Goal: Information Seeking & Learning: Learn about a topic

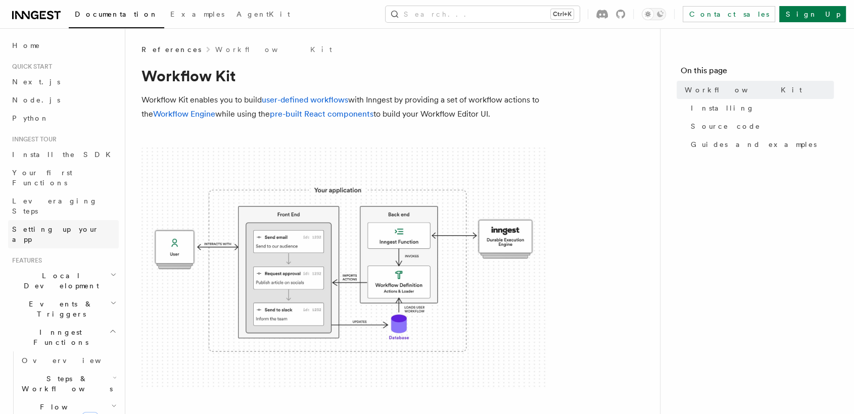
click at [63, 225] on span "Setting up your app" at bounding box center [55, 234] width 87 height 18
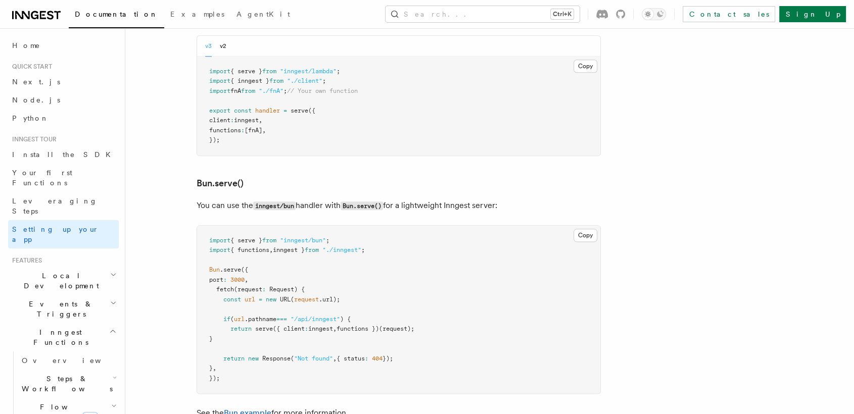
scroll to position [1216, 0]
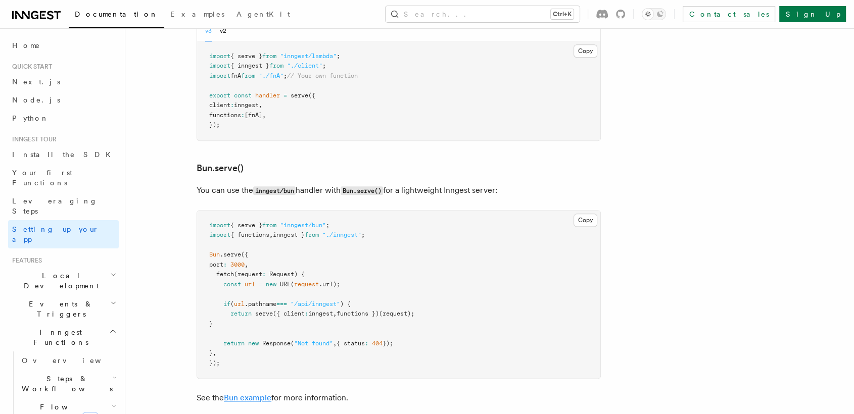
click at [252, 393] on link "Bun example" at bounding box center [248, 398] width 48 height 10
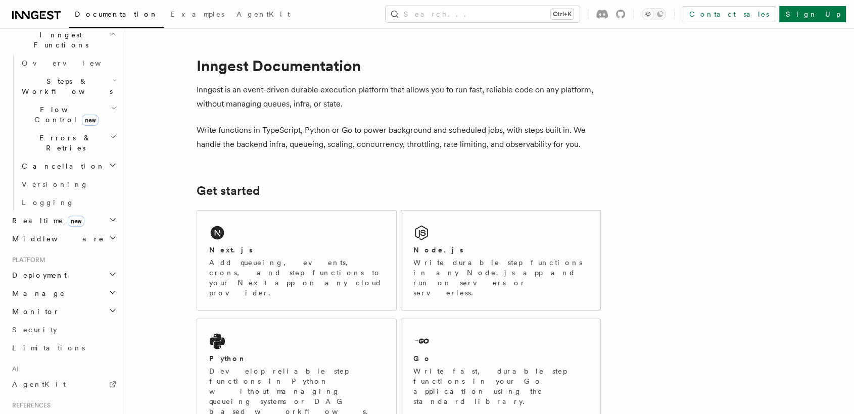
scroll to position [303, 0]
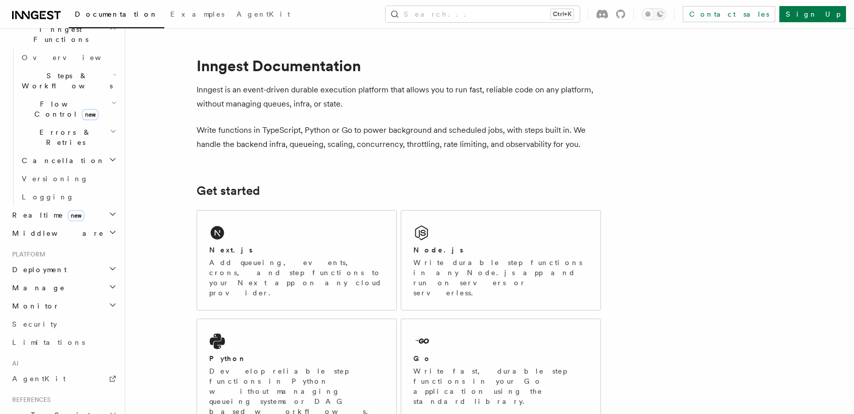
click at [109, 265] on icon "button" at bounding box center [113, 269] width 8 height 8
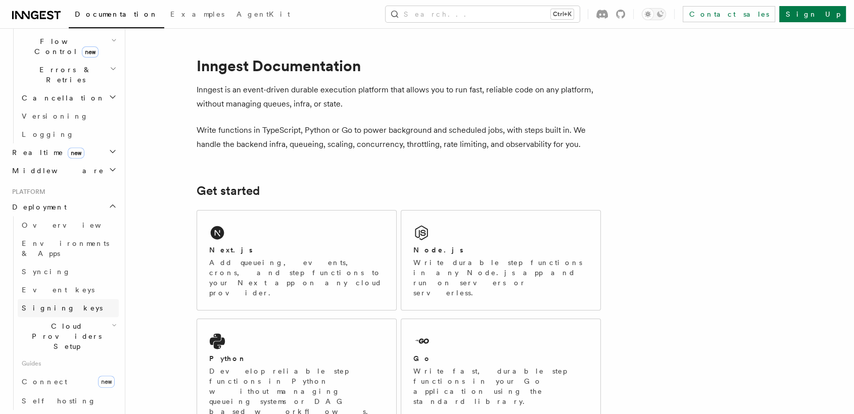
scroll to position [378, 0]
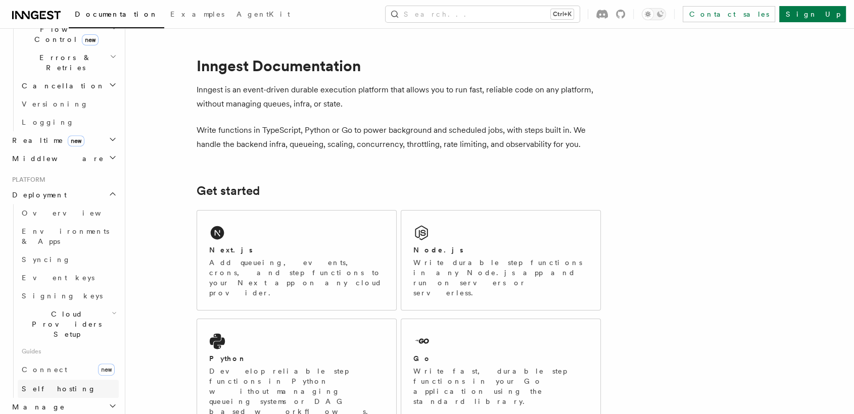
click at [67, 380] on link "Self hosting" at bounding box center [68, 389] width 101 height 18
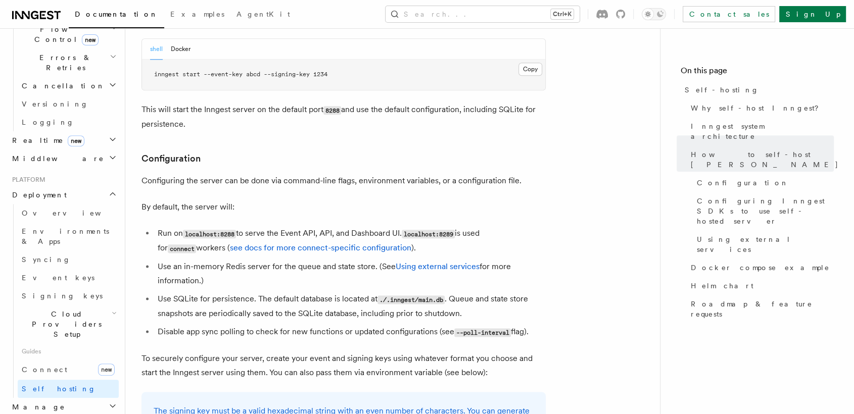
scroll to position [1187, 0]
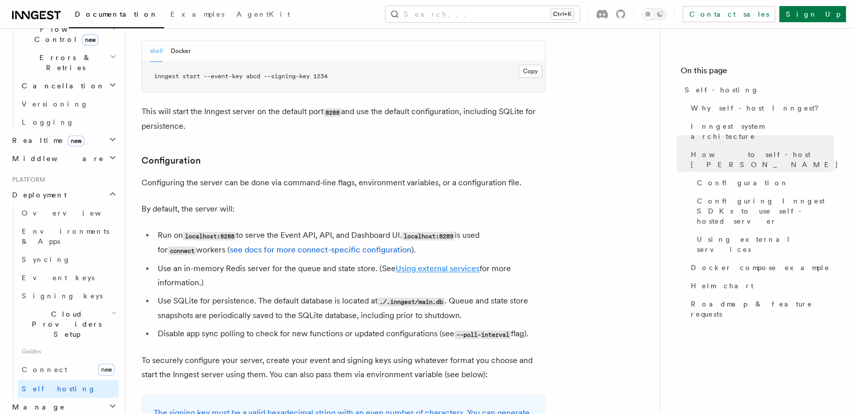
click at [447, 264] on link "Using external services" at bounding box center [438, 269] width 84 height 10
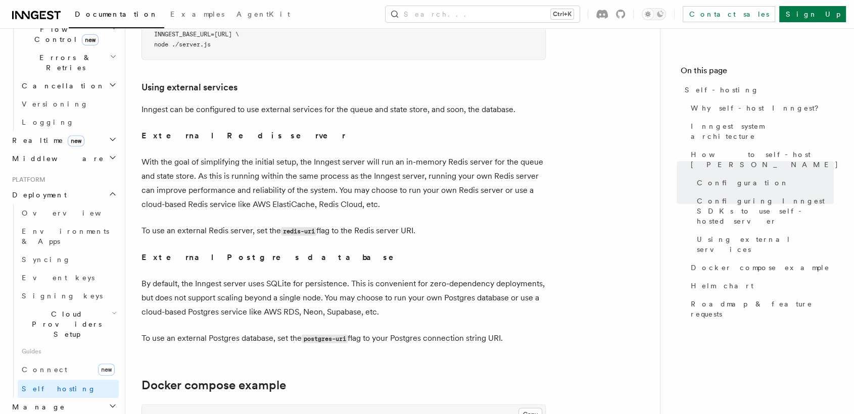
scroll to position [2397, 0]
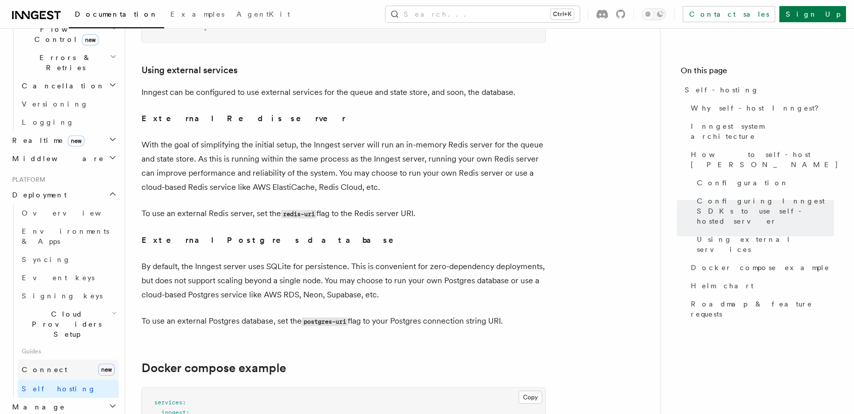
click at [42, 366] on span "Connect" at bounding box center [44, 370] width 45 height 8
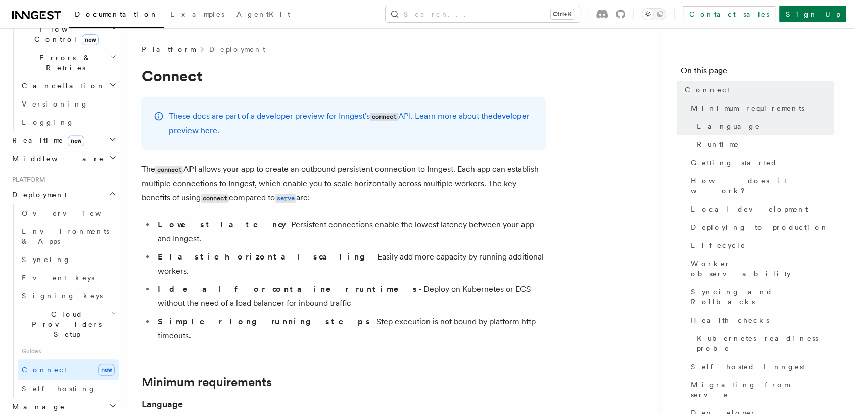
click at [254, 315] on li "Simpler long running steps - Step execution is not bound by platform http timeo…" at bounding box center [350, 329] width 391 height 28
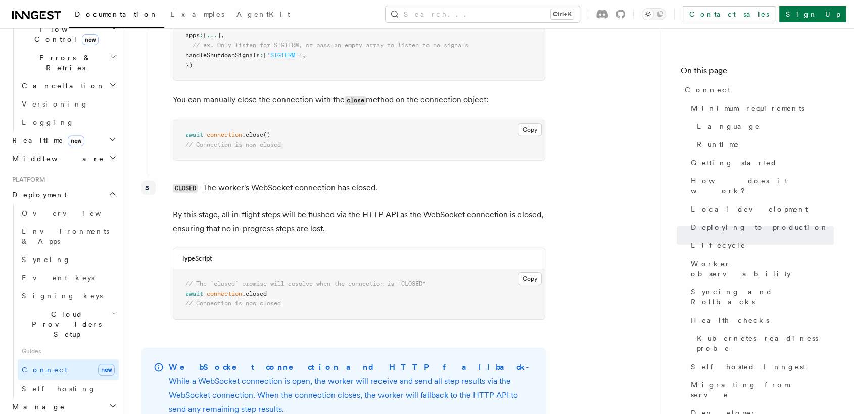
scroll to position [3122, 0]
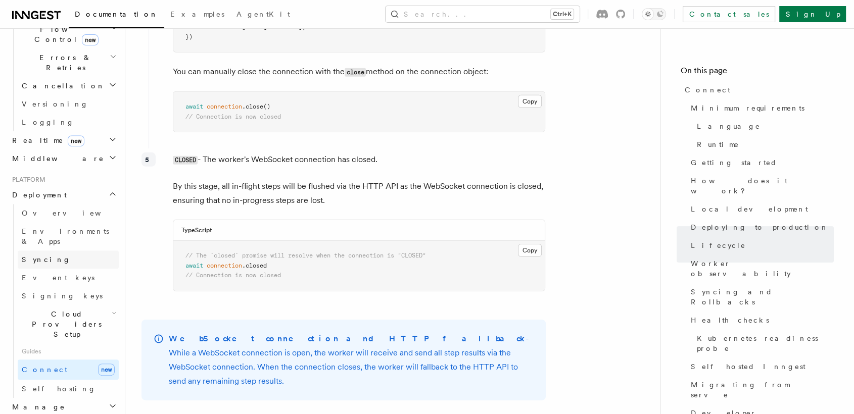
click at [58, 251] on link "Syncing" at bounding box center [68, 260] width 101 height 18
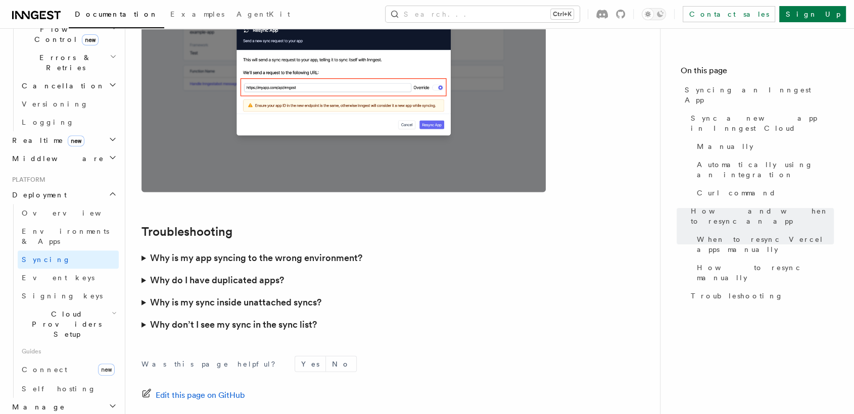
scroll to position [2852, 0]
click at [90, 398] on h2 "Manage" at bounding box center [63, 407] width 111 height 18
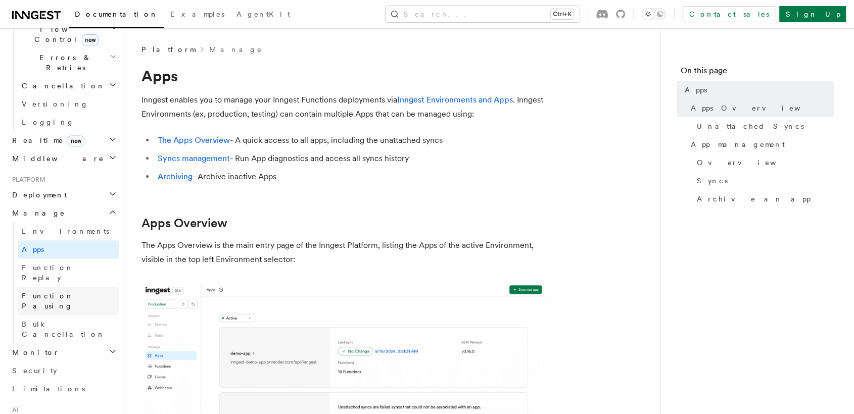
click at [87, 287] on link "Function Pausing" at bounding box center [68, 301] width 101 height 28
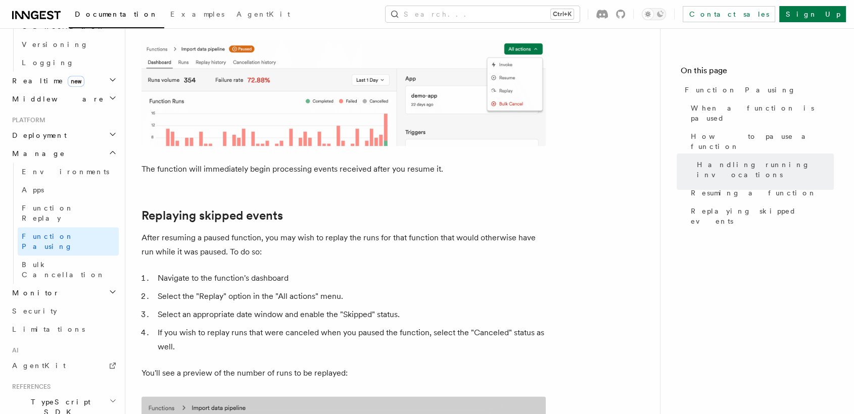
scroll to position [445, 0]
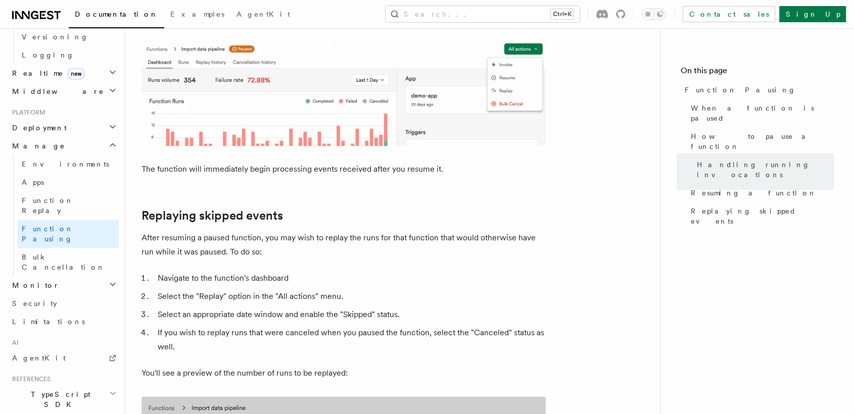
click at [75, 386] on h2 "TypeScript SDK" at bounding box center [63, 400] width 111 height 28
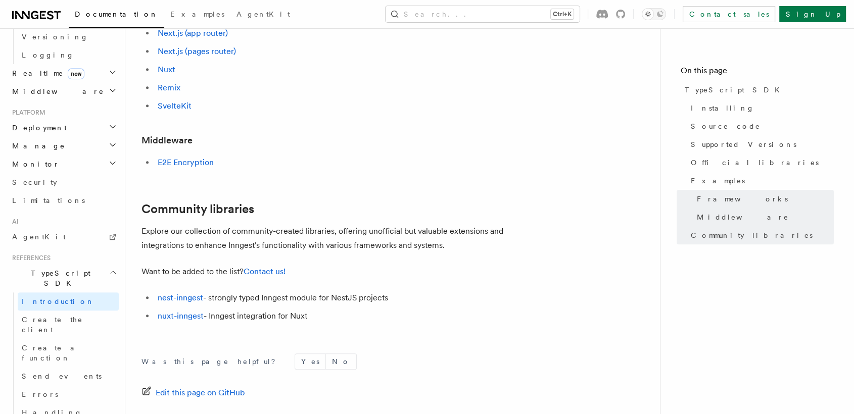
scroll to position [580, 0]
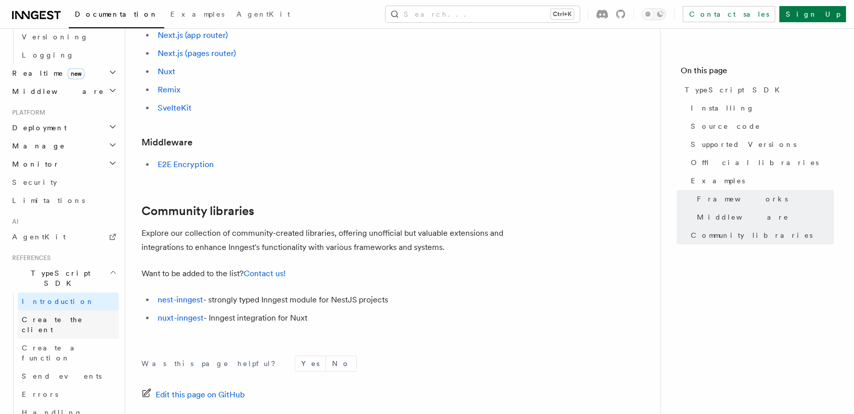
click at [65, 316] on span "Create the client" at bounding box center [52, 325] width 61 height 18
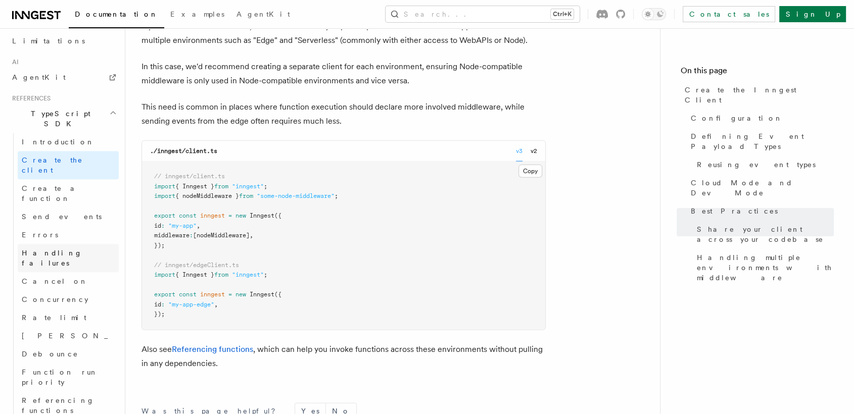
scroll to position [610, 0]
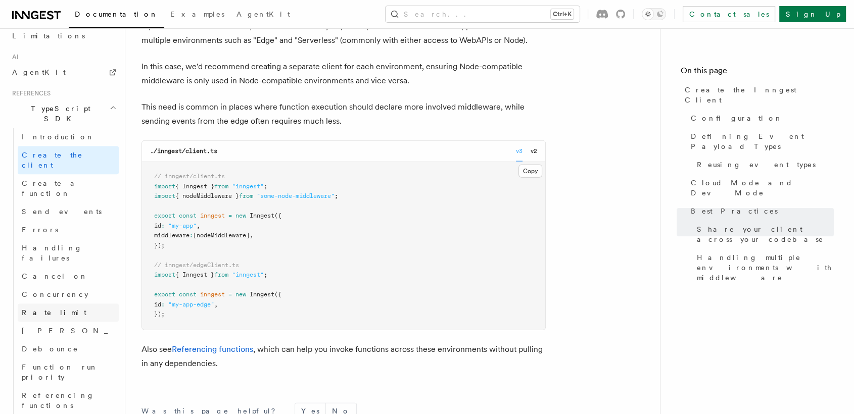
click at [53, 304] on link "Rate limit" at bounding box center [68, 313] width 101 height 18
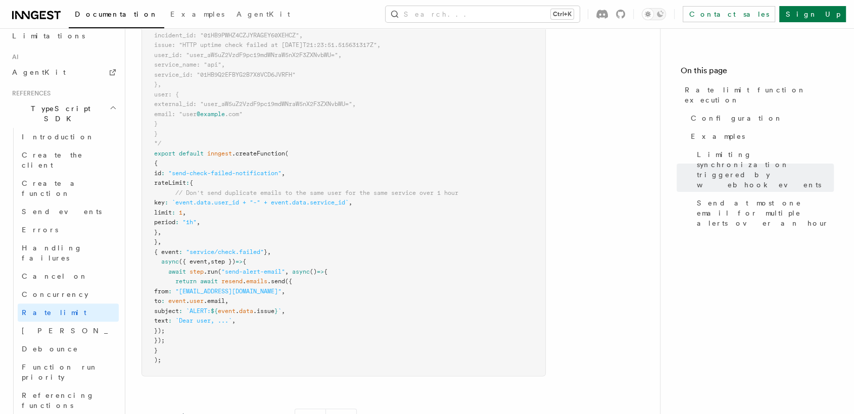
scroll to position [1317, 0]
click at [89, 322] on link "Singleton" at bounding box center [68, 331] width 101 height 18
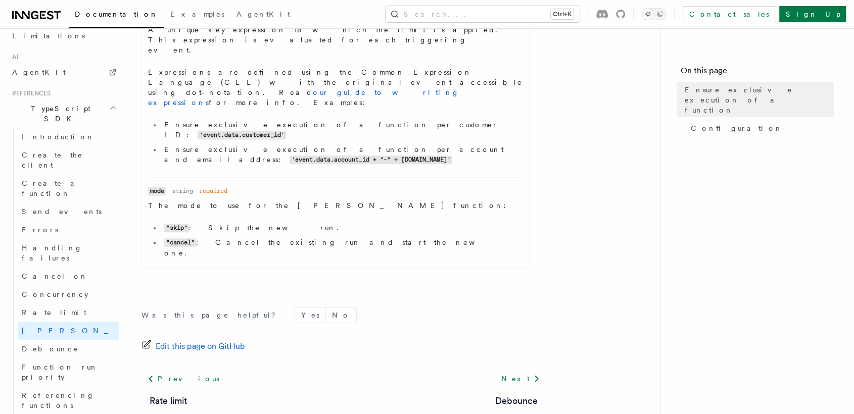
scroll to position [421, 0]
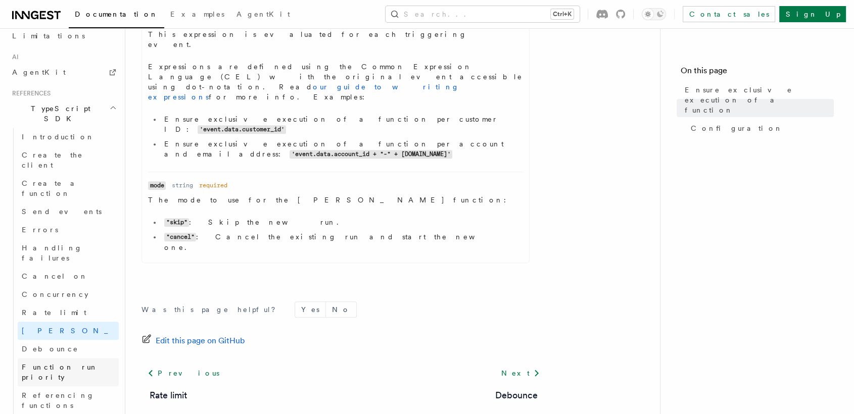
click at [56, 363] on span "Function run priority" at bounding box center [60, 372] width 76 height 18
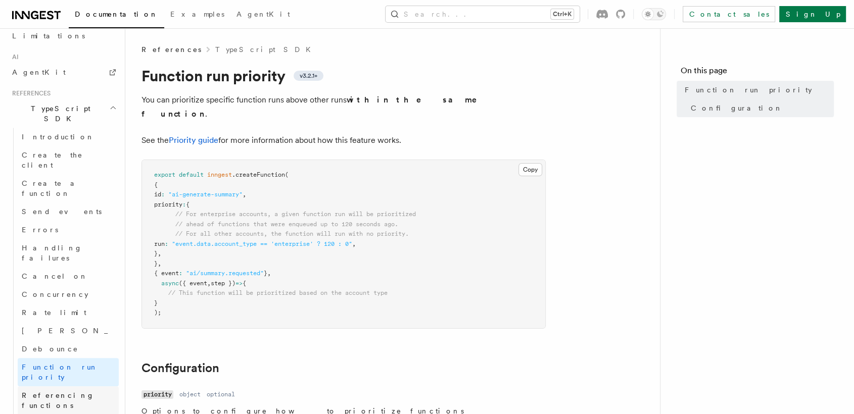
click at [80, 392] on span "Referencing functions" at bounding box center [58, 401] width 73 height 18
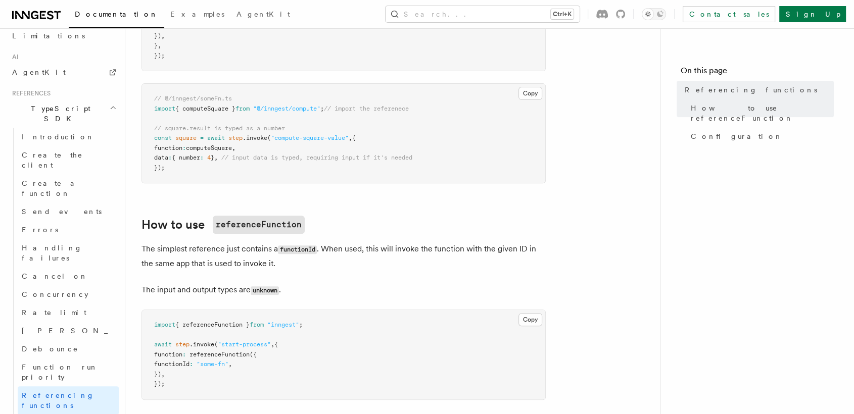
scroll to position [370, 0]
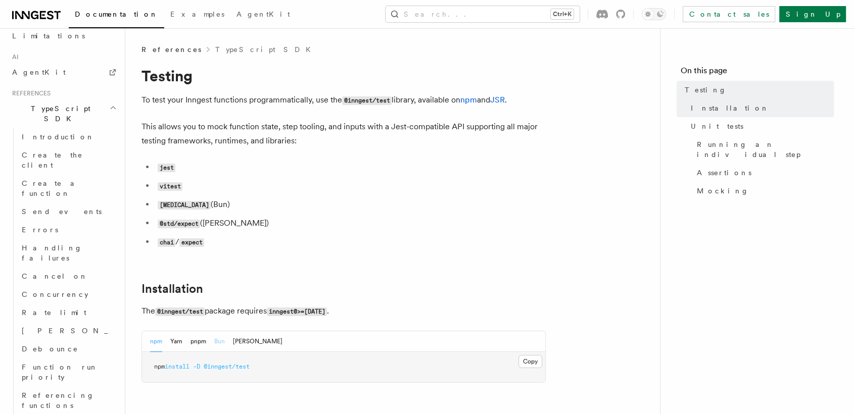
click at [218, 345] on button "Bun" at bounding box center [219, 342] width 11 height 21
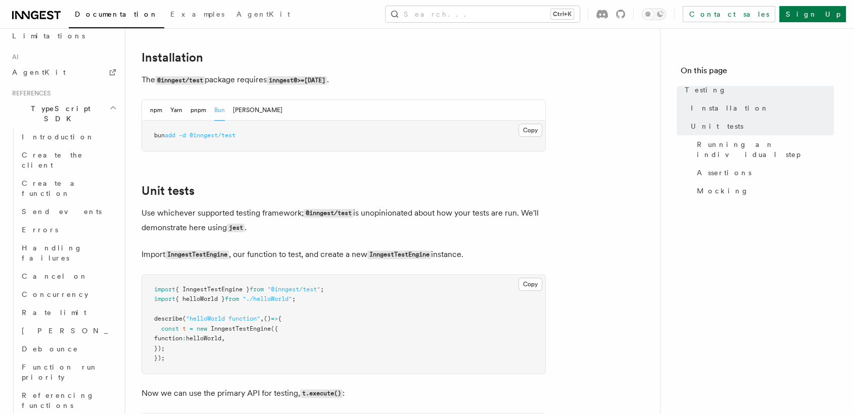
scroll to position [258, 0]
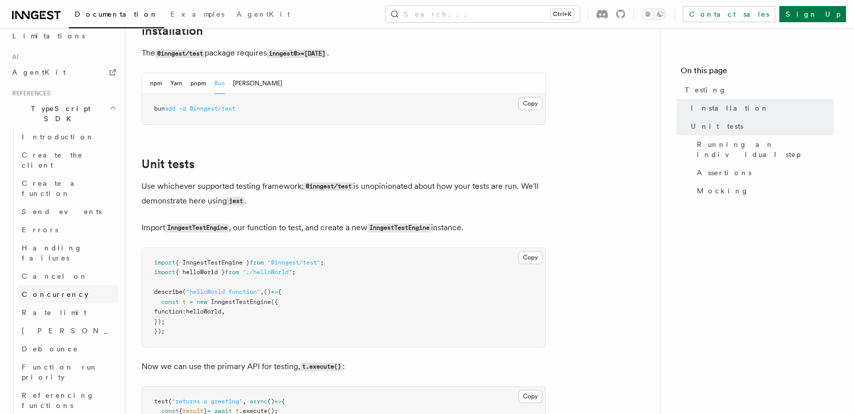
click at [101, 286] on link "Concurrency" at bounding box center [68, 295] width 101 height 18
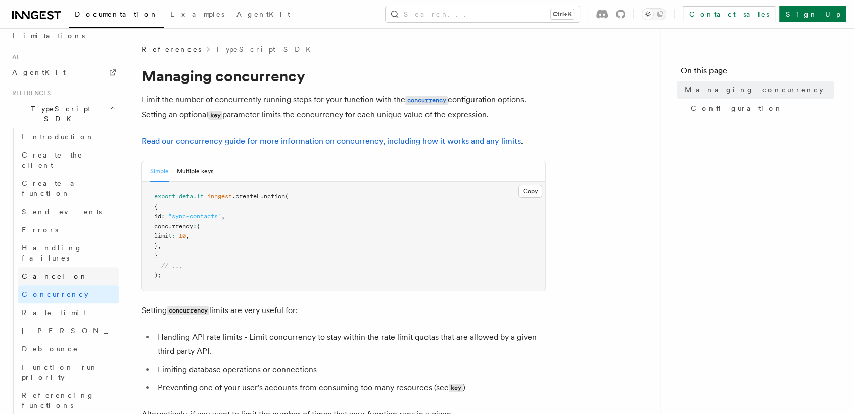
click at [64, 267] on link "Cancel on" at bounding box center [68, 276] width 101 height 18
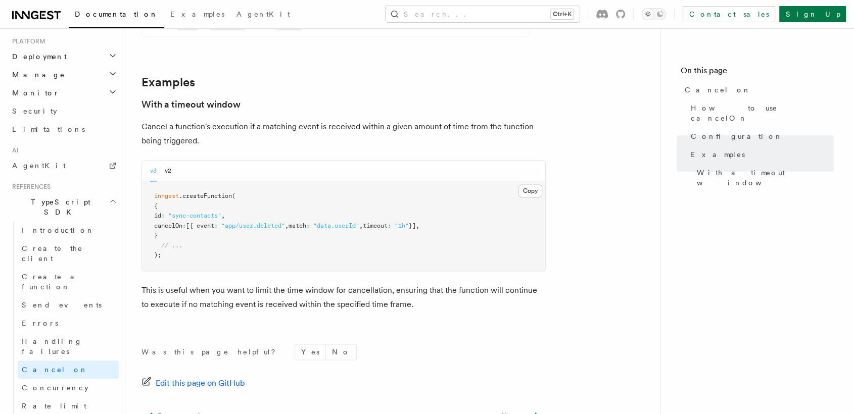
scroll to position [520, 0]
click at [84, 293] on link "Send events" at bounding box center [68, 302] width 101 height 18
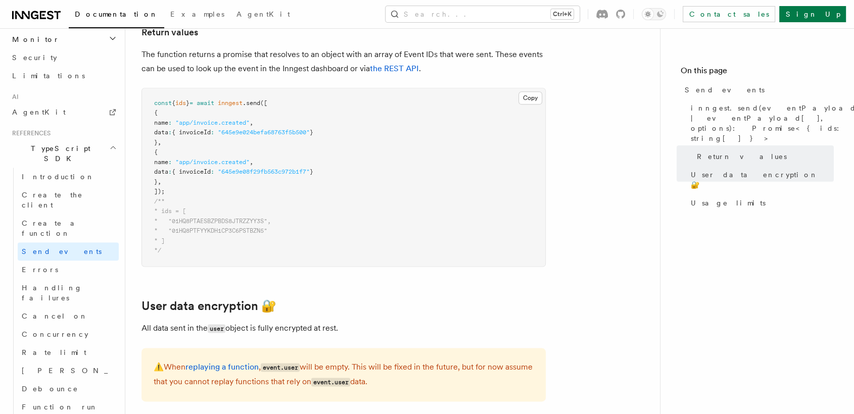
scroll to position [580, 0]
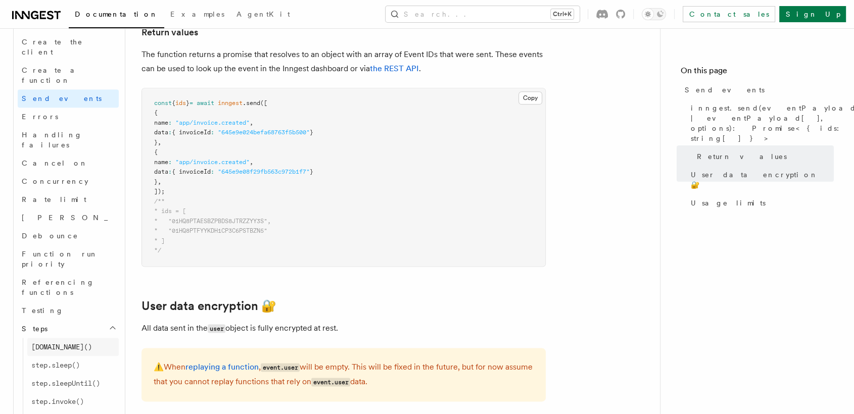
scroll to position [726, 0]
click at [83, 412] on span "step.waitForEvent()" at bounding box center [69, 417] width 77 height 10
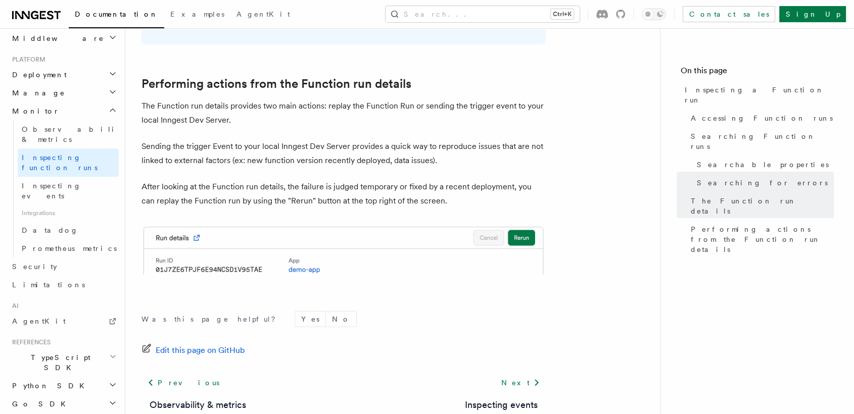
scroll to position [2616, 0]
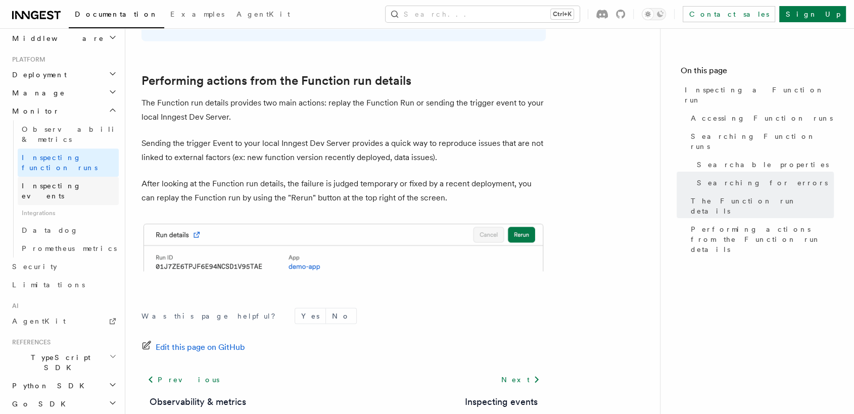
click at [74, 182] on span "Inspecting events" at bounding box center [52, 191] width 60 height 18
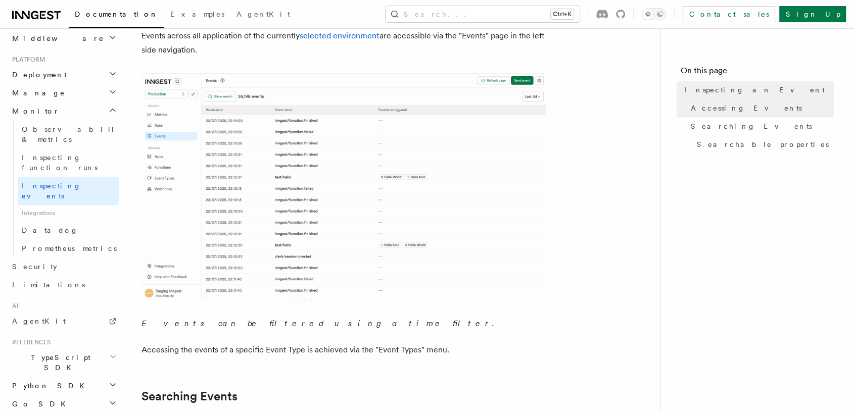
scroll to position [157, 0]
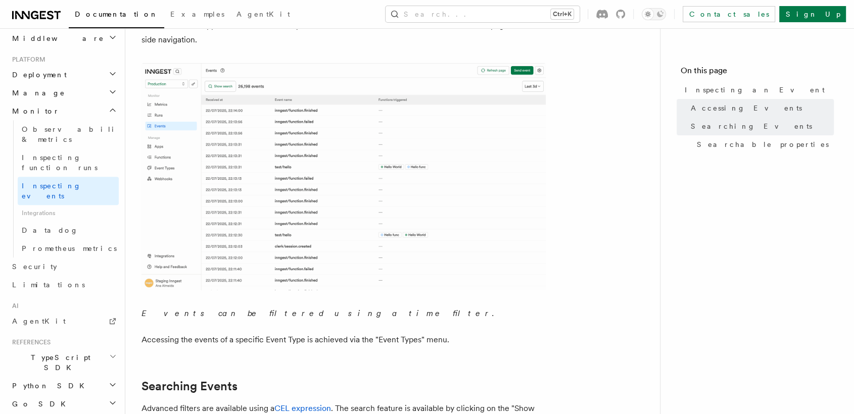
click at [293, 229] on img at bounding box center [343, 176] width 404 height 227
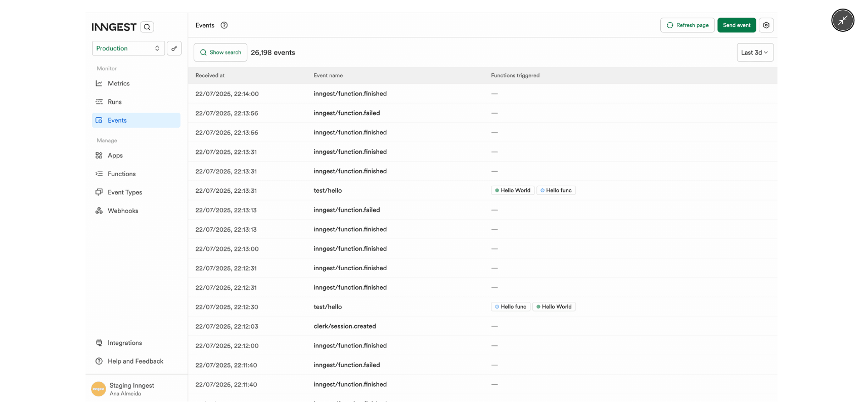
click at [293, 229] on img at bounding box center [430, 207] width 691 height 389
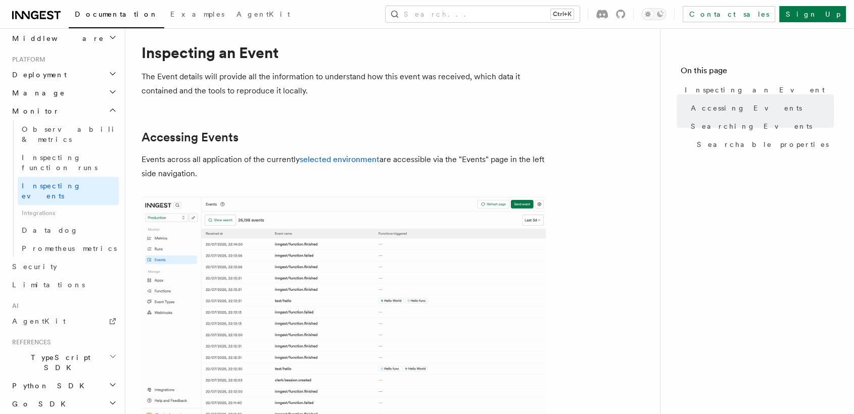
scroll to position [0, 0]
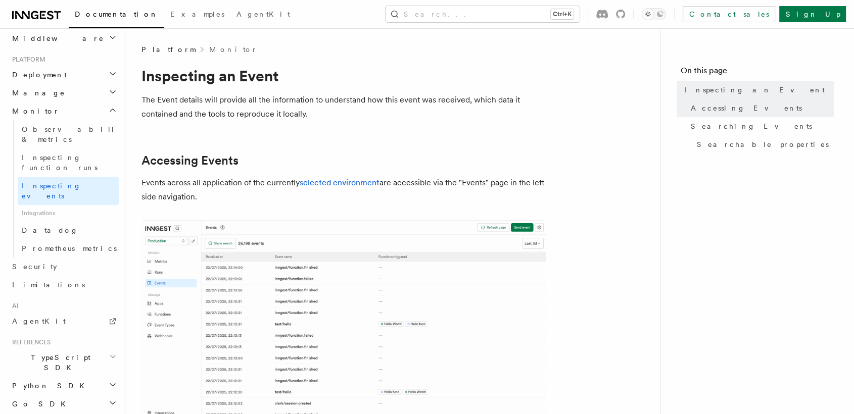
click at [57, 353] on span "TypeScript SDK" at bounding box center [58, 363] width 101 height 20
click at [57, 377] on link "Introduction" at bounding box center [68, 386] width 101 height 18
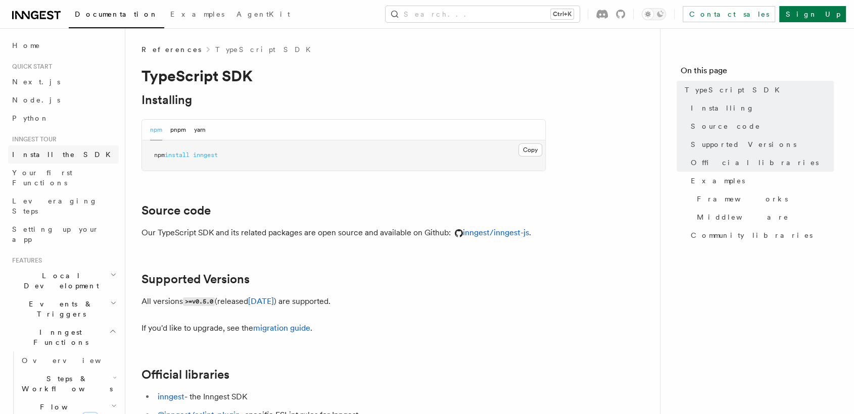
click at [69, 150] on link "Install the SDK" at bounding box center [63, 155] width 111 height 18
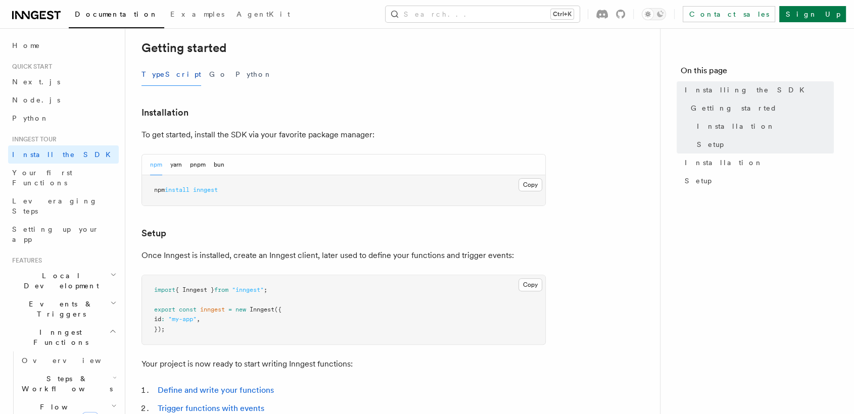
scroll to position [213, 0]
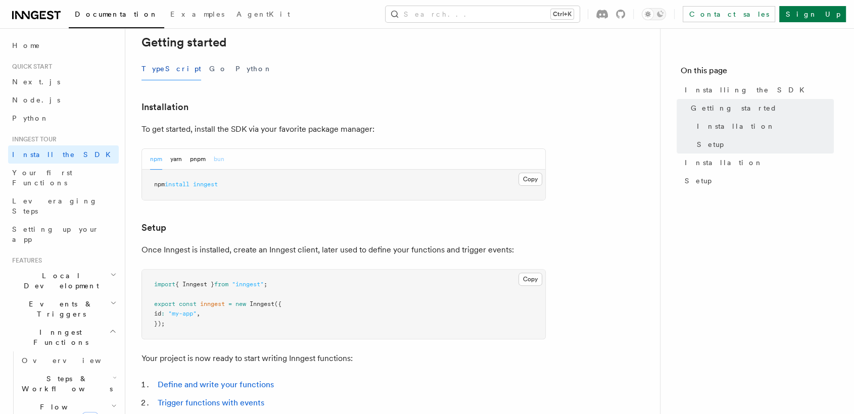
click at [219, 154] on button "bun" at bounding box center [219, 159] width 11 height 21
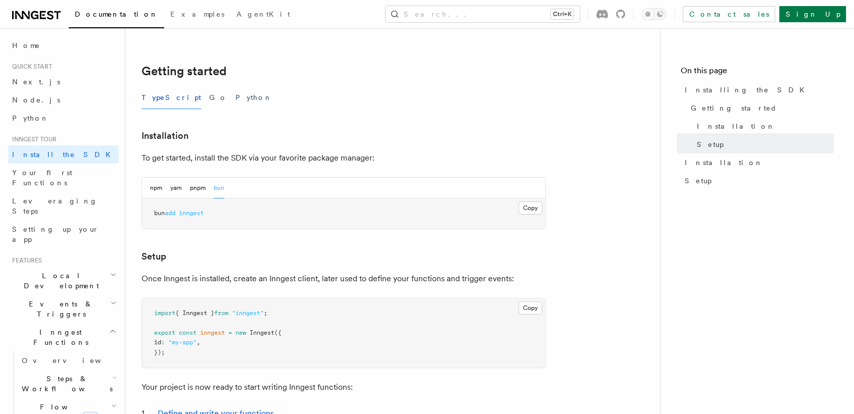
scroll to position [154, 0]
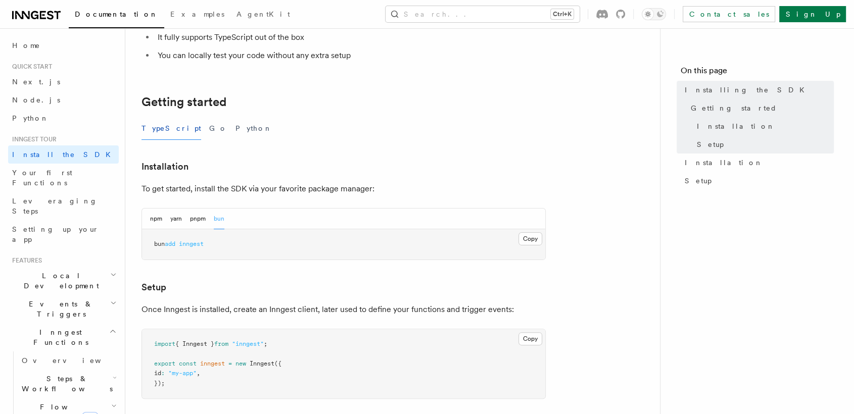
click at [96, 267] on h2 "Local Development" at bounding box center [63, 281] width 111 height 28
click at [90, 295] on link "Overview" at bounding box center [68, 304] width 101 height 18
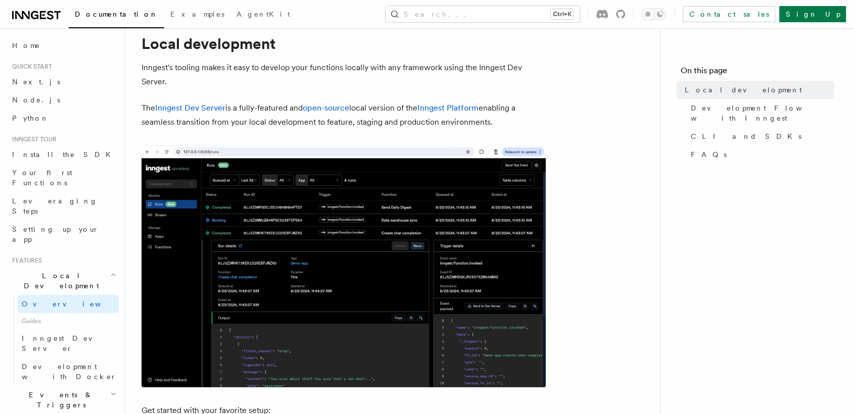
scroll to position [75, 0]
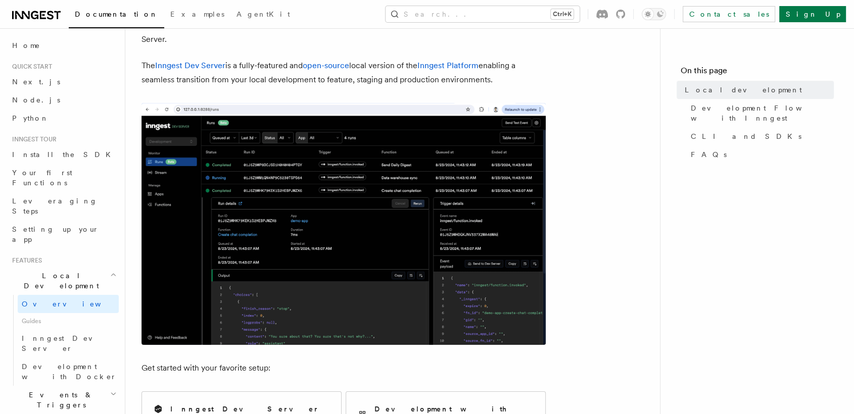
click at [250, 304] on img at bounding box center [343, 224] width 404 height 242
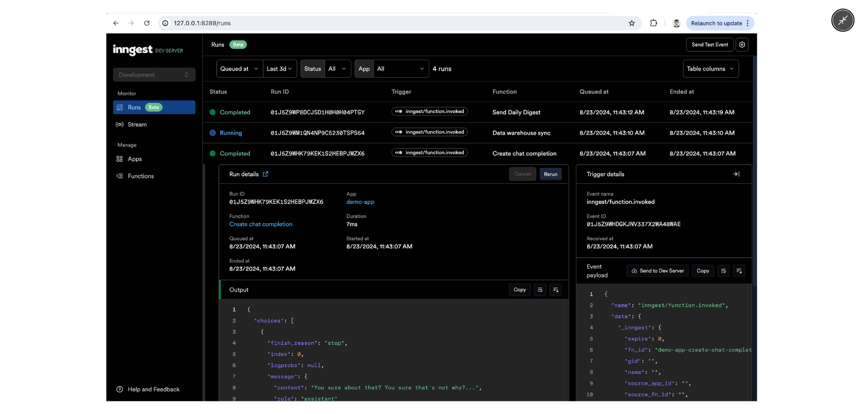
click at [76, 313] on div at bounding box center [431, 207] width 863 height 414
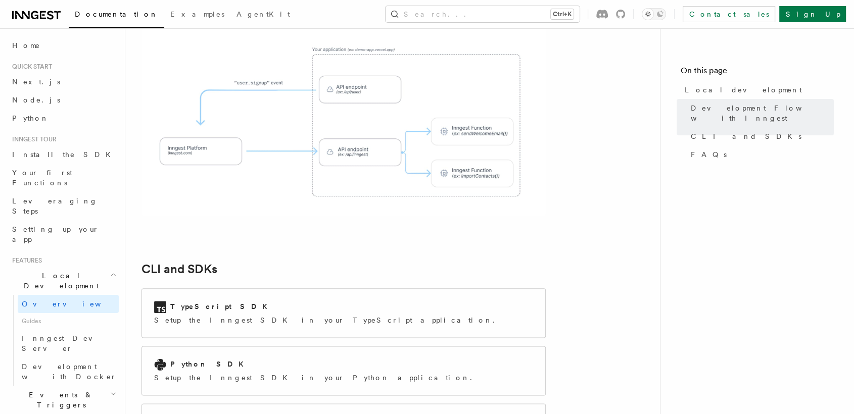
scroll to position [1142, 0]
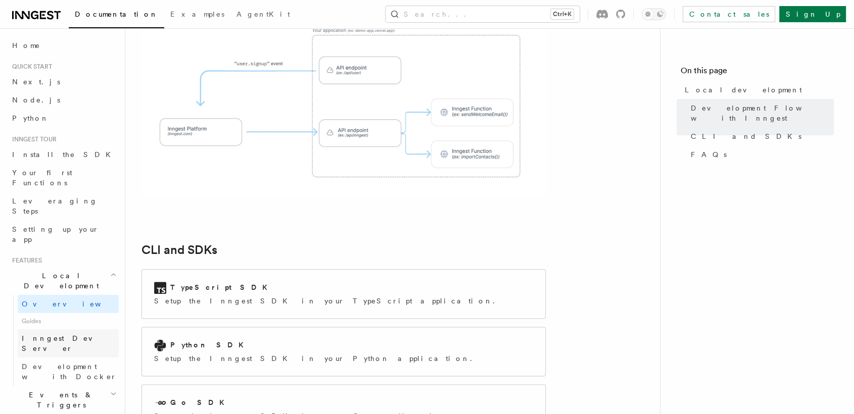
click at [60, 335] on span "Inngest Dev Server" at bounding box center [65, 344] width 86 height 18
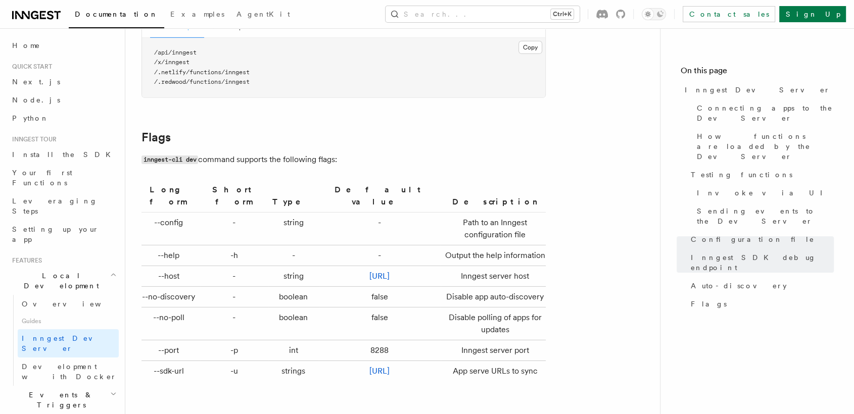
scroll to position [3264, 0]
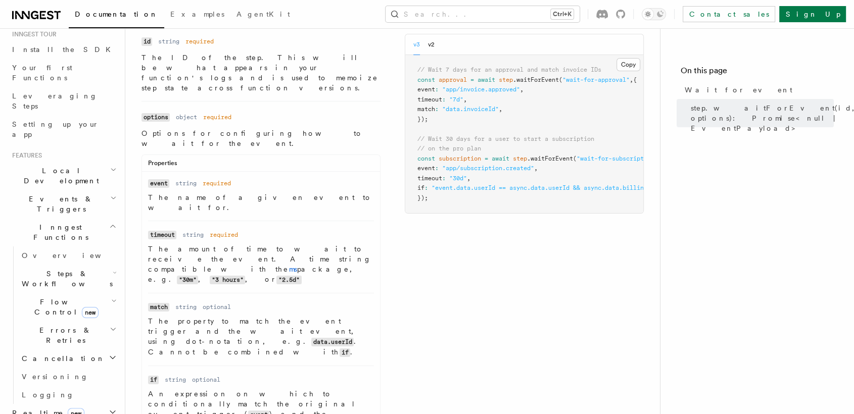
scroll to position [123, 0]
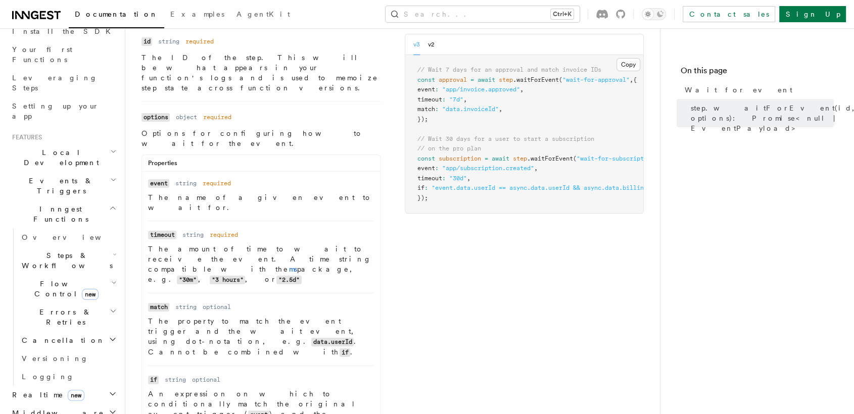
click at [99, 275] on h2 "Flow Control new" at bounding box center [68, 289] width 101 height 28
click at [96, 172] on h2 "Events & Triggers" at bounding box center [63, 186] width 111 height 28
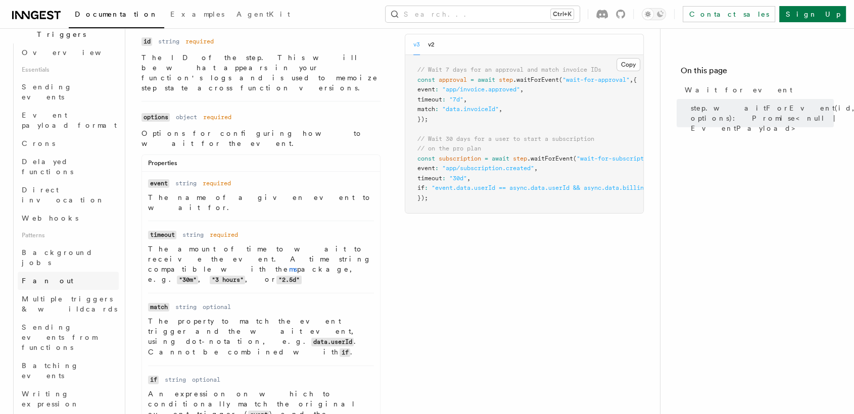
scroll to position [280, 0]
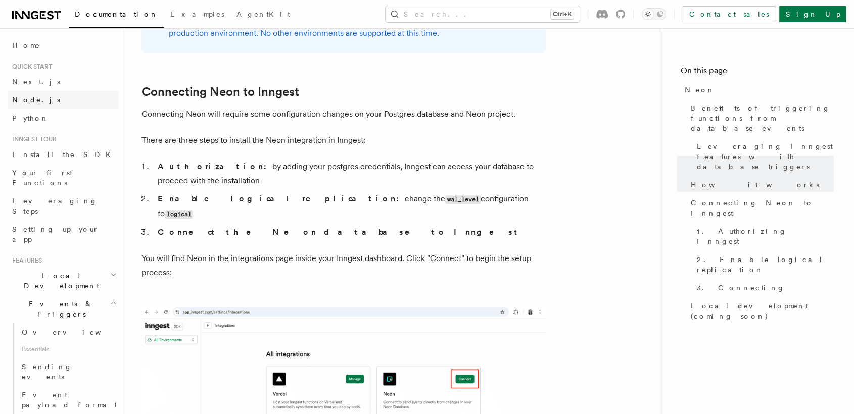
click at [39, 100] on link "Node.js" at bounding box center [63, 100] width 111 height 18
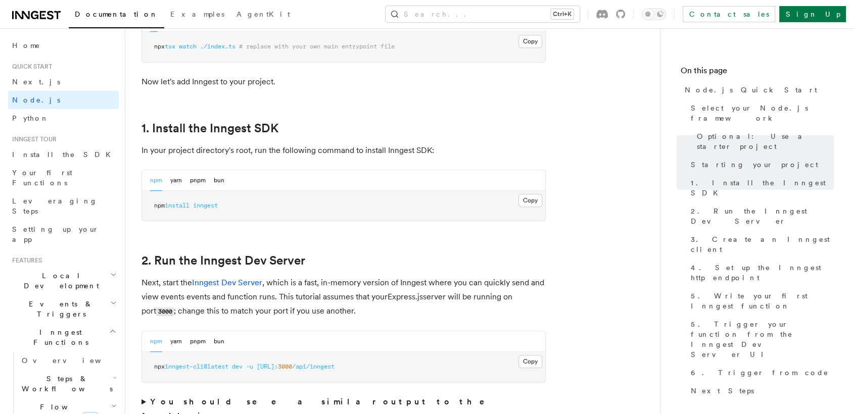
scroll to position [618, 0]
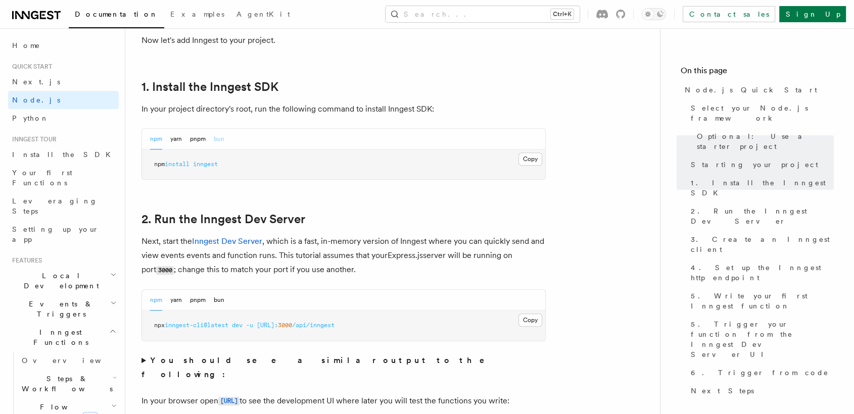
click at [220, 139] on button "bun" at bounding box center [219, 139] width 11 height 21
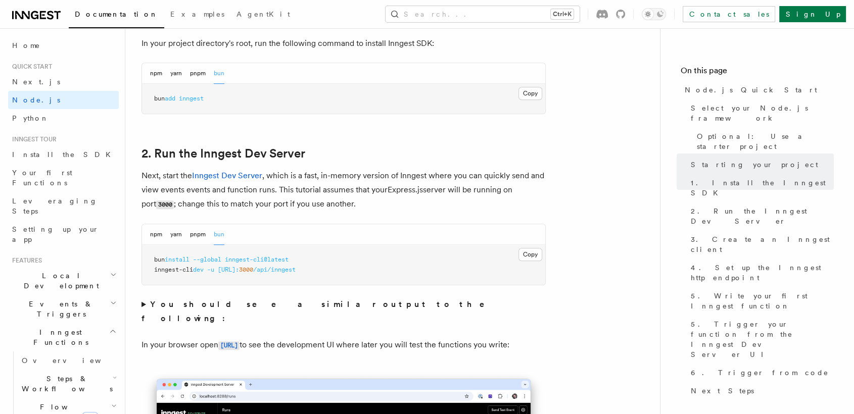
scroll to position [681, 0]
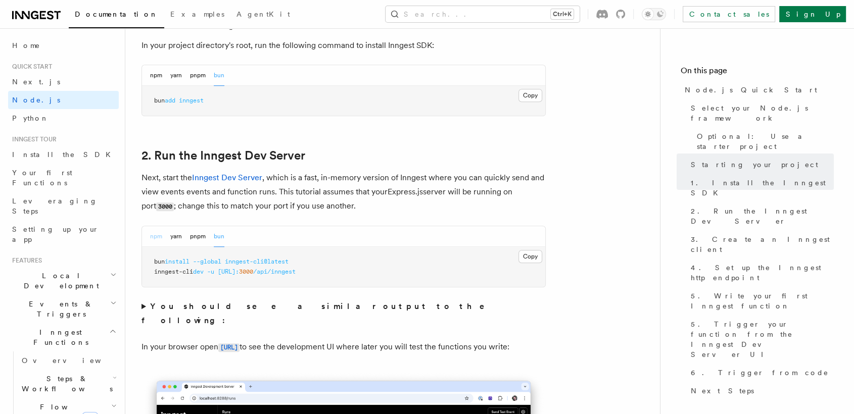
click at [152, 239] on button "npm" at bounding box center [156, 236] width 12 height 21
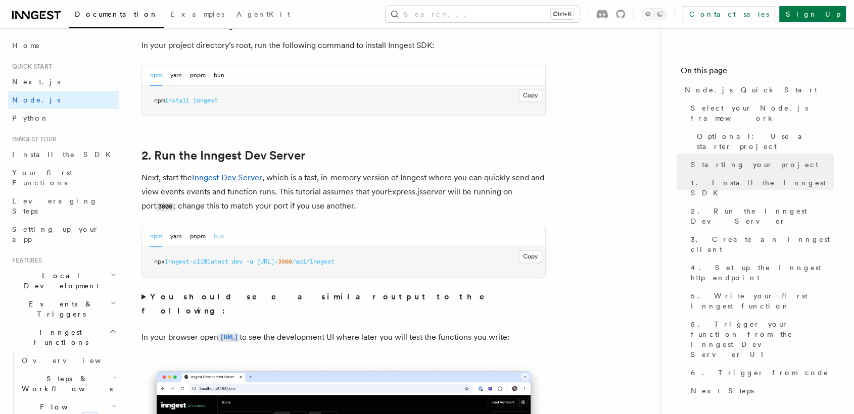
click at [218, 239] on button "bun" at bounding box center [219, 236] width 11 height 21
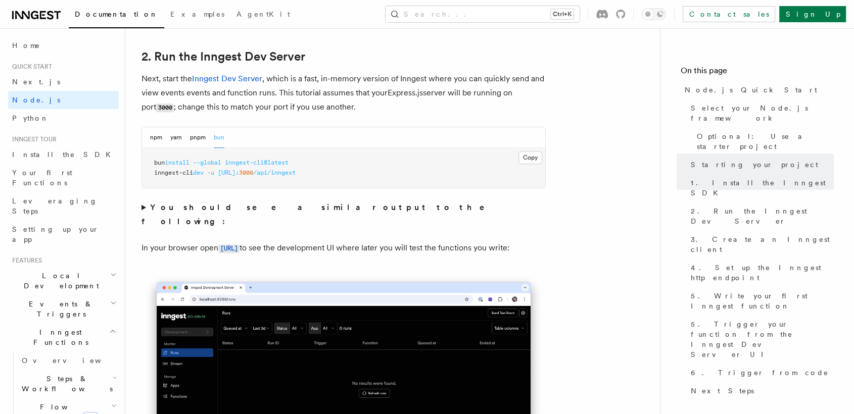
scroll to position [786, 0]
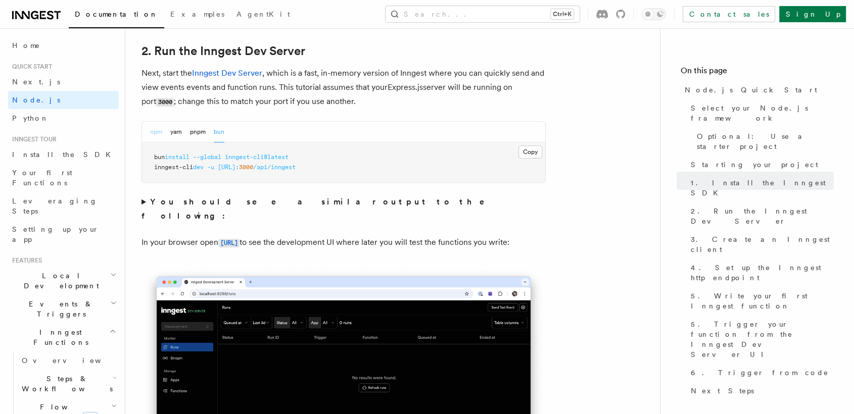
click at [150, 133] on button "npm" at bounding box center [156, 132] width 12 height 21
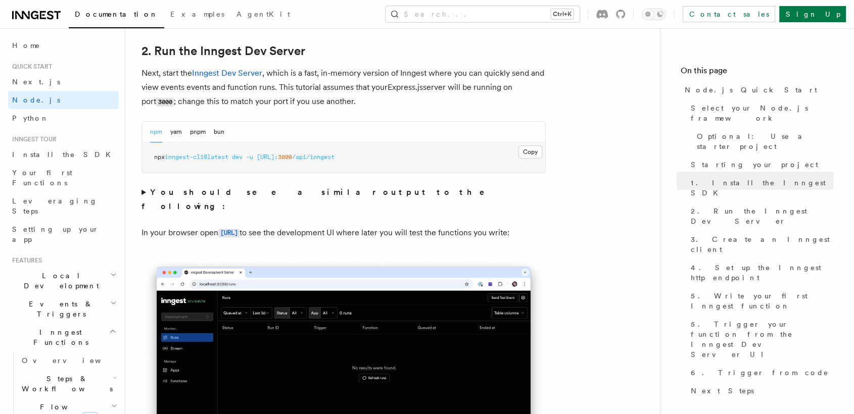
click at [172, 195] on strong "You should see a similar output to the following:" at bounding box center [319, 199] width 357 height 24
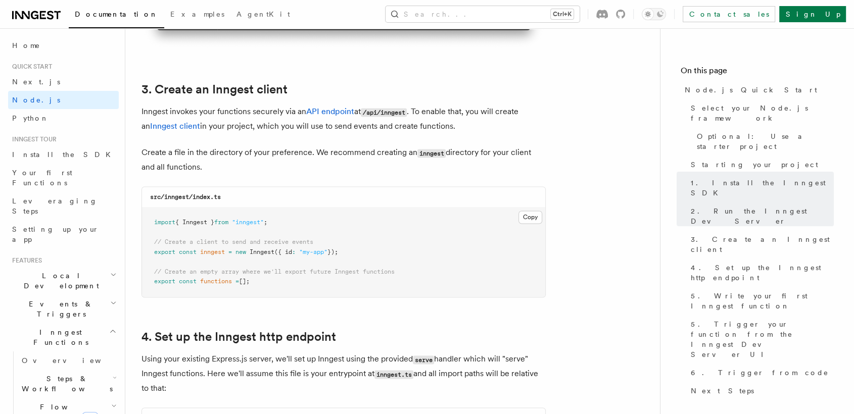
scroll to position [1468, 0]
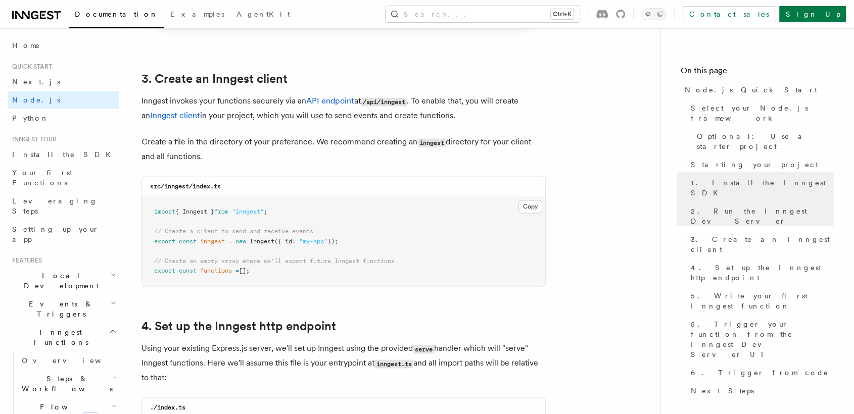
click at [112, 274] on icon "button" at bounding box center [114, 275] width 4 height 2
click at [78, 363] on span "Development with Docker" at bounding box center [69, 372] width 95 height 18
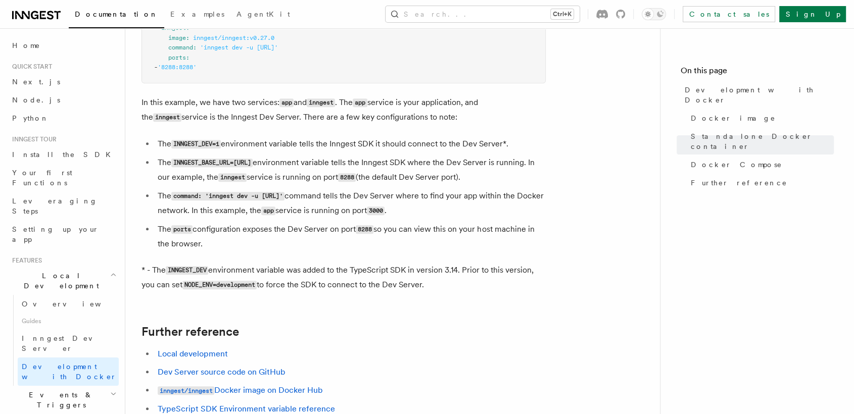
scroll to position [898, 0]
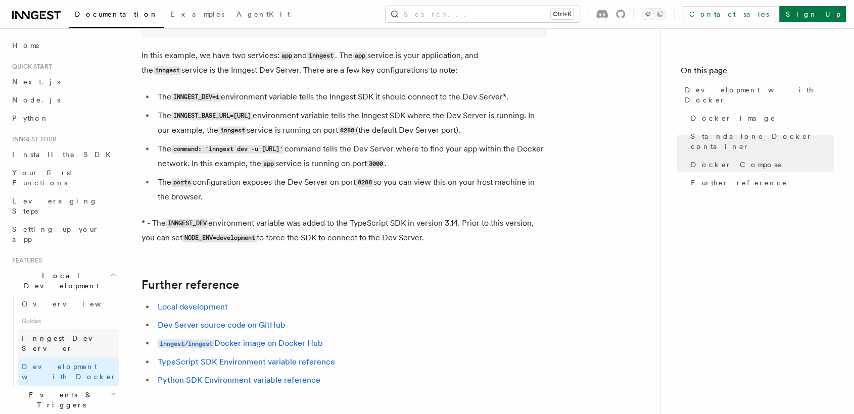
click at [55, 335] on span "Inngest Dev Server" at bounding box center [65, 344] width 86 height 18
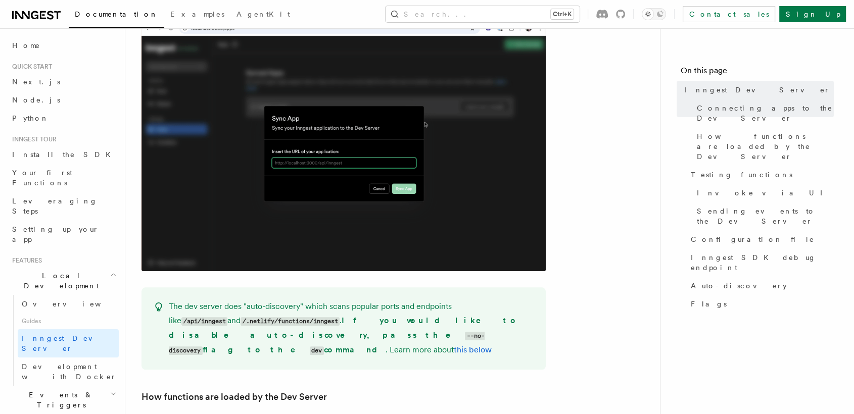
scroll to position [561, 0]
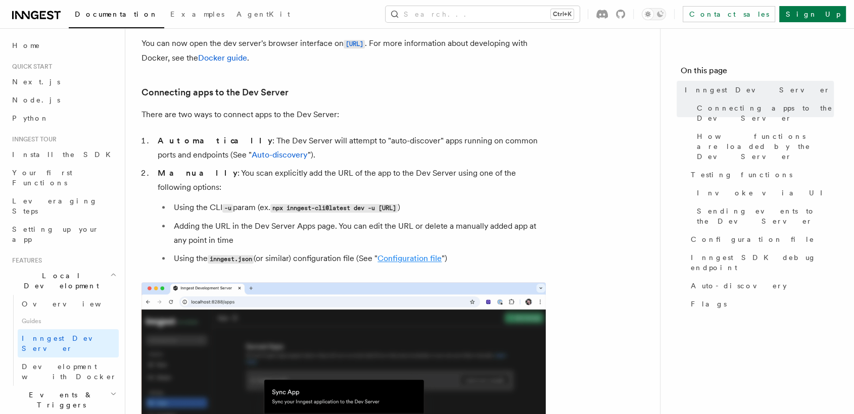
click at [418, 254] on link "Configuration file" at bounding box center [409, 259] width 64 height 10
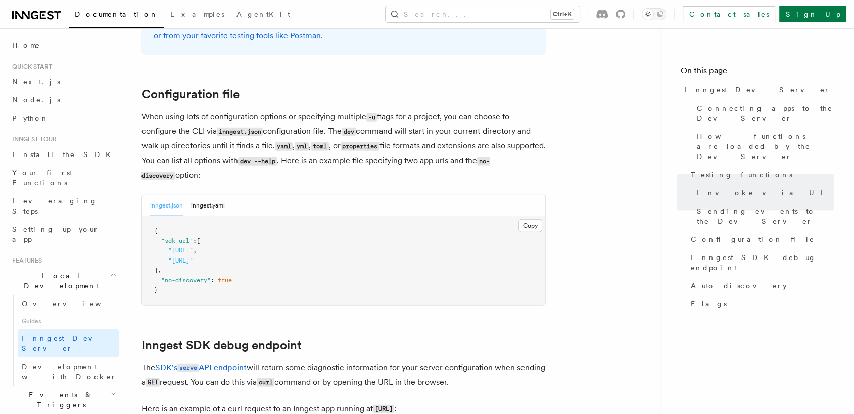
scroll to position [2644, 0]
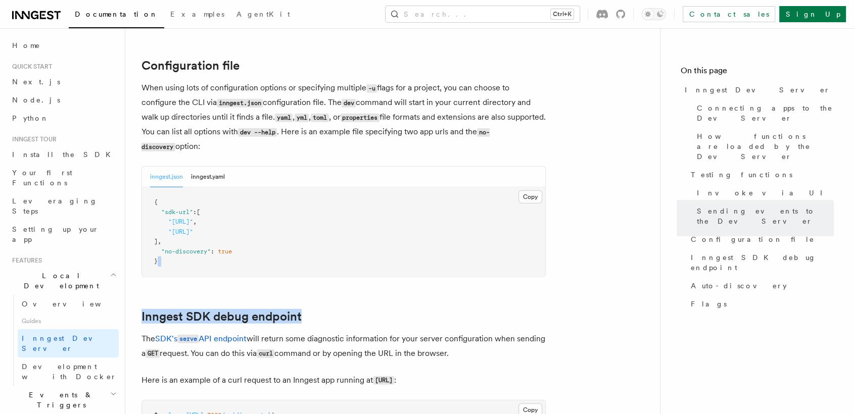
drag, startPoint x: 376, startPoint y: 260, endPoint x: 379, endPoint y: 287, distance: 27.4
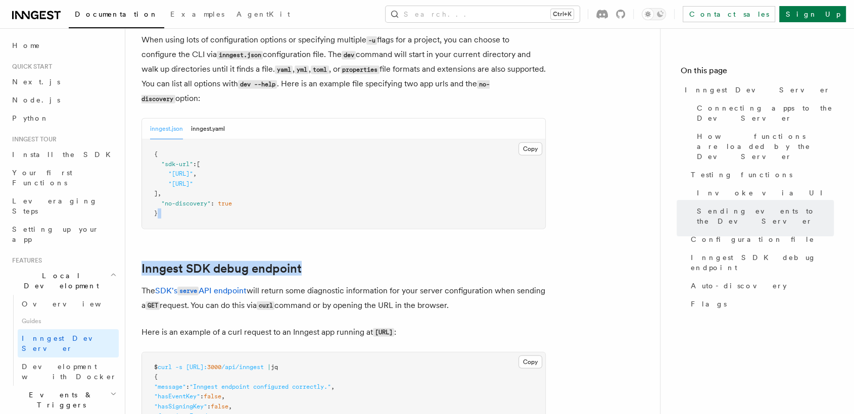
scroll to position [2697, 0]
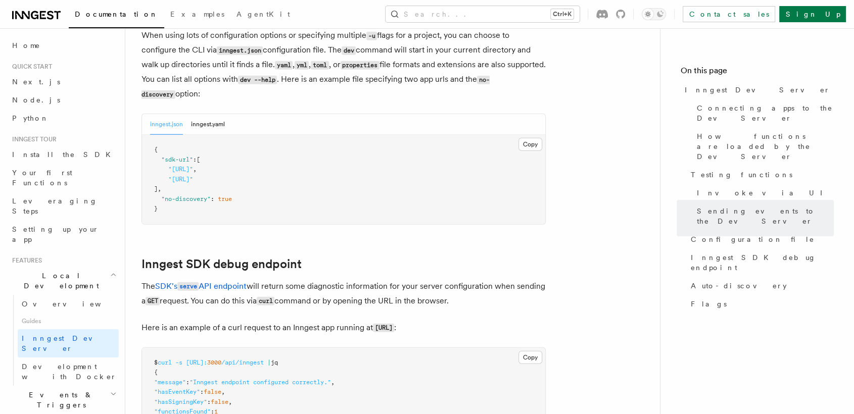
click at [379, 287] on p "The SDK's serve API endpoint will return some diagnostic information for your s…" at bounding box center [343, 293] width 404 height 29
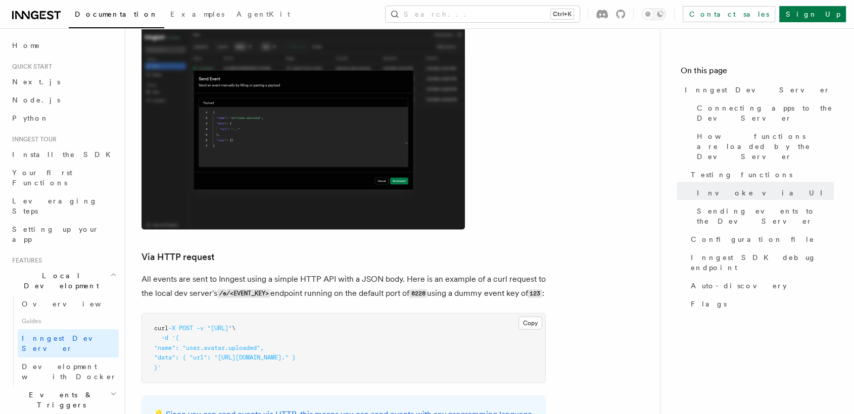
scroll to position [2239, 0]
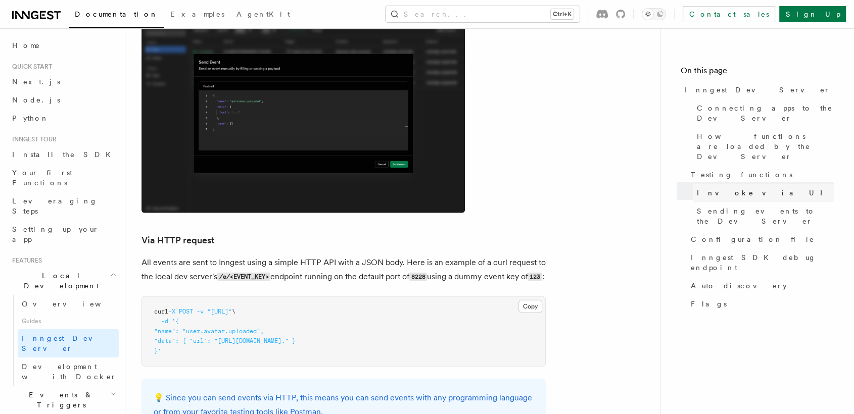
click at [728, 184] on link "Invoke via UI" at bounding box center [763, 193] width 141 height 18
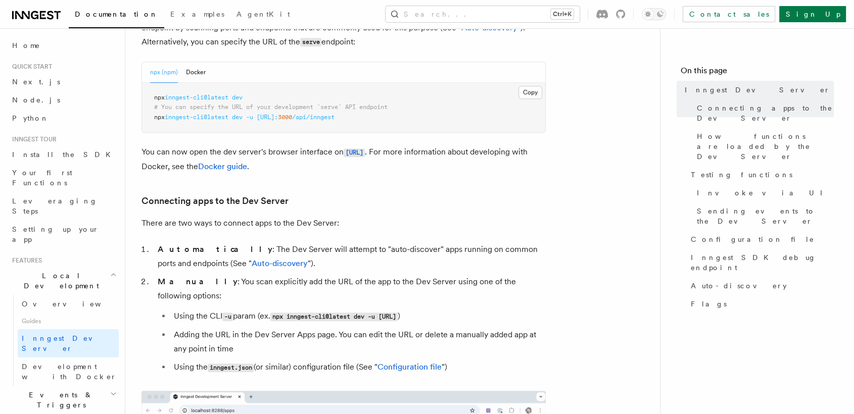
scroll to position [430, 0]
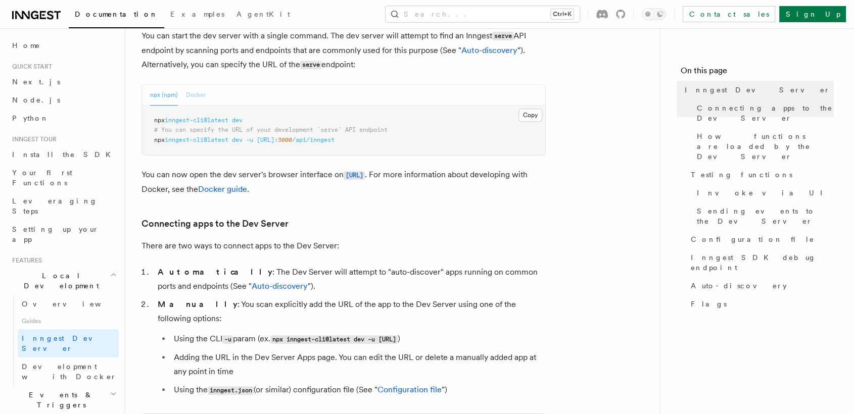
click at [196, 92] on button "Docker" at bounding box center [196, 95] width 20 height 21
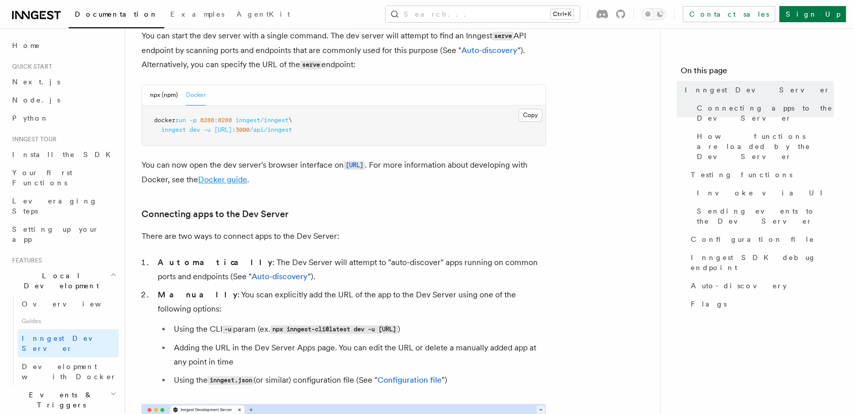
click at [247, 183] on link "Docker guide" at bounding box center [222, 180] width 49 height 10
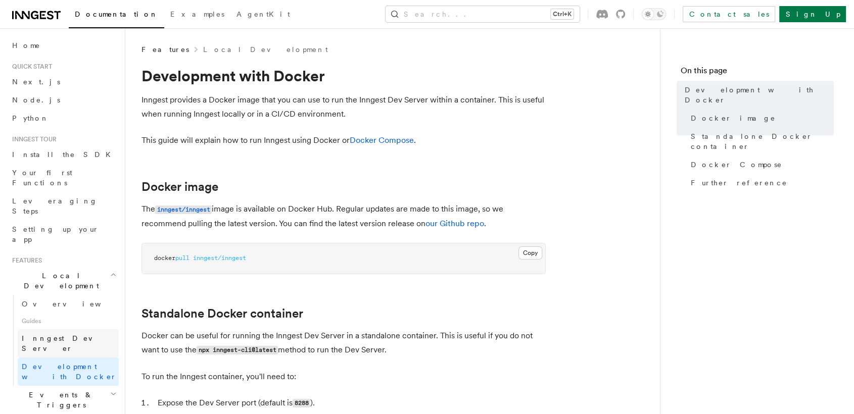
click at [38, 335] on span "Inngest Dev Server" at bounding box center [65, 344] width 86 height 18
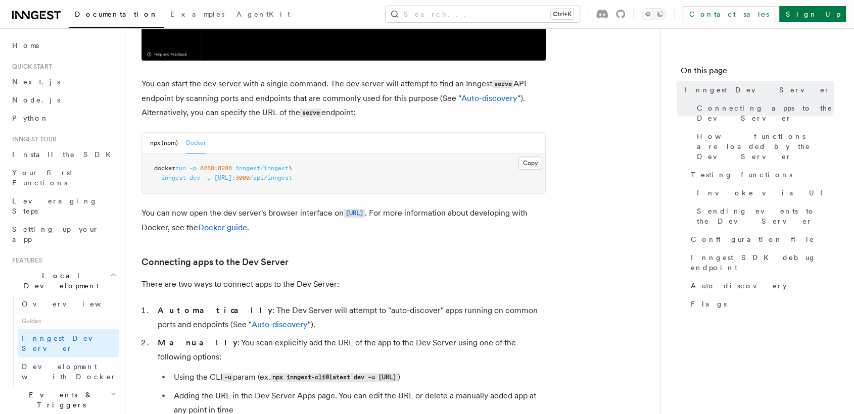
scroll to position [393, 0]
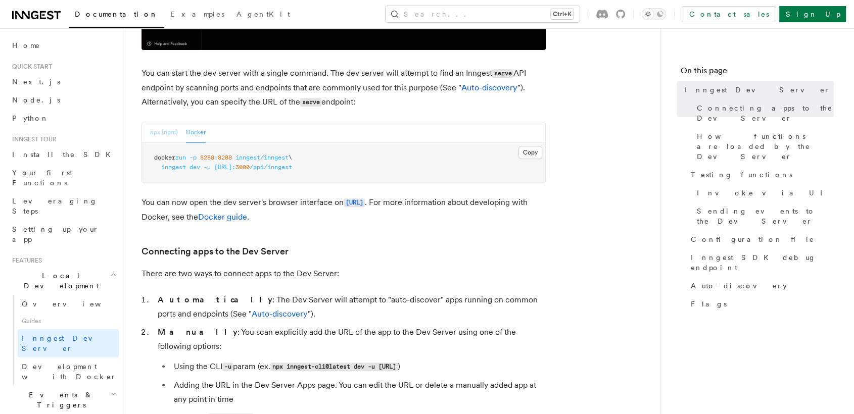
click at [162, 132] on button "npx (npm)" at bounding box center [164, 132] width 28 height 21
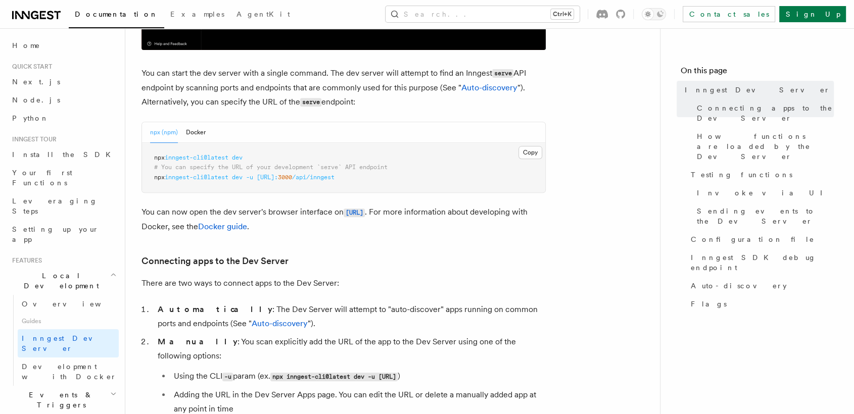
click at [93, 386] on h2 "Events & Triggers" at bounding box center [63, 400] width 111 height 28
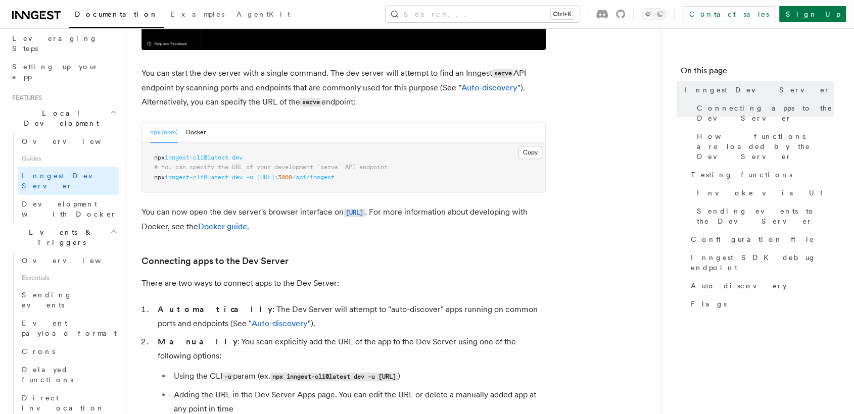
scroll to position [165, 0]
click at [74, 392] on span "Direct invocation" at bounding box center [63, 401] width 83 height 18
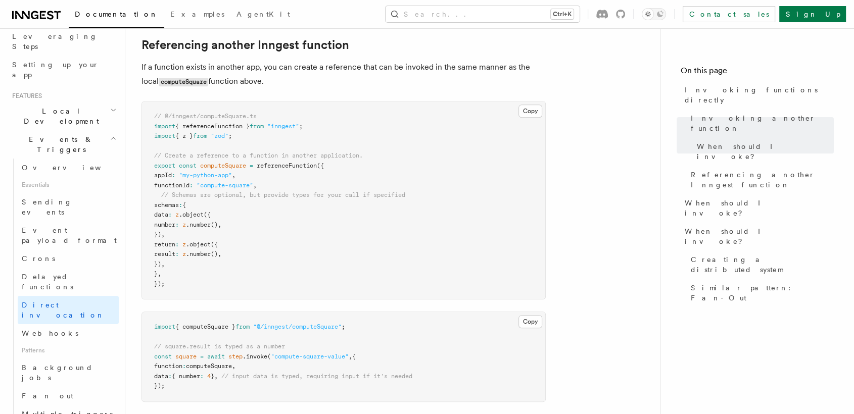
scroll to position [707, 0]
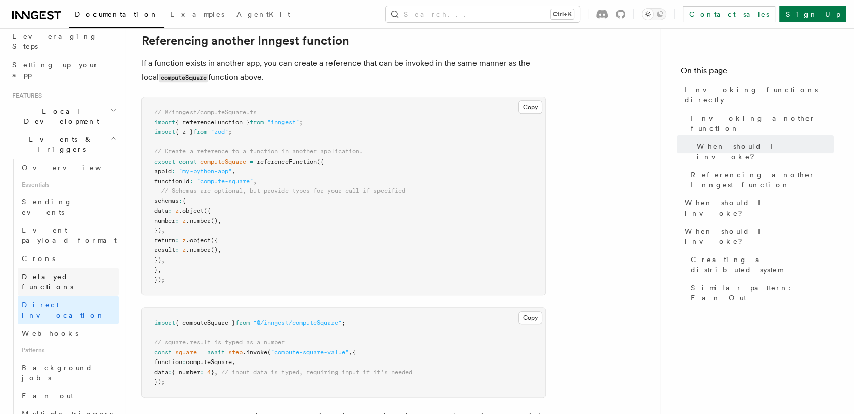
click at [47, 268] on link "Delayed functions" at bounding box center [68, 282] width 101 height 28
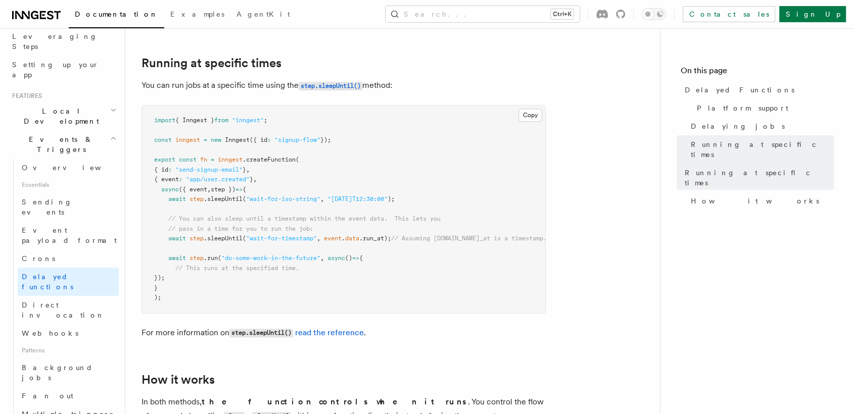
scroll to position [621, 0]
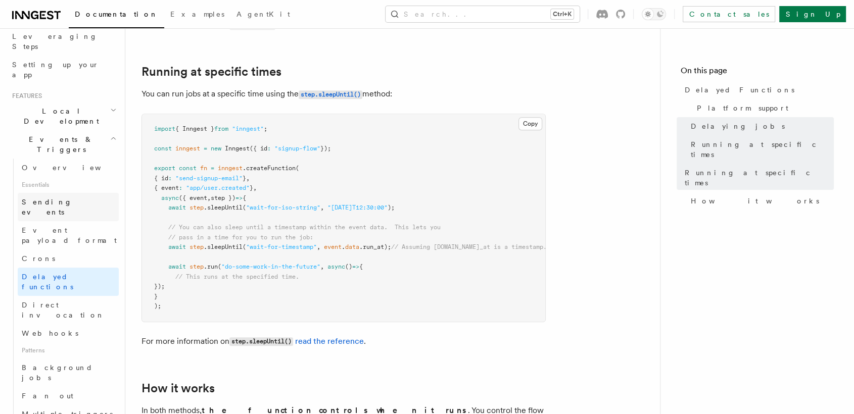
click at [89, 193] on link "Sending events" at bounding box center [68, 207] width 101 height 28
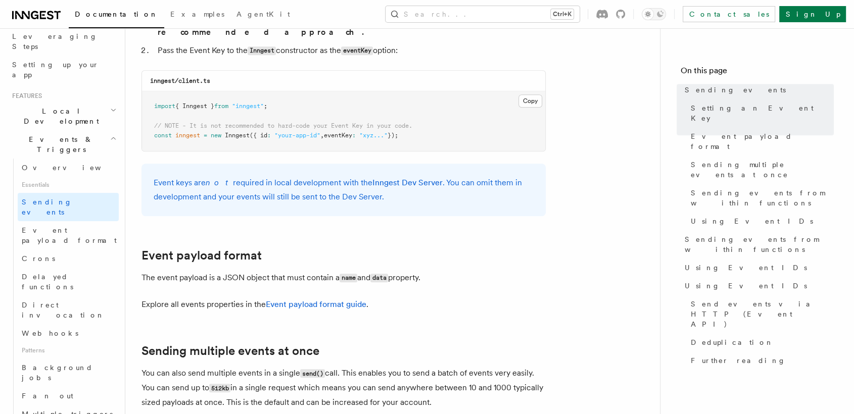
scroll to position [902, 0]
click at [77, 221] on link "Event payload format" at bounding box center [68, 235] width 101 height 28
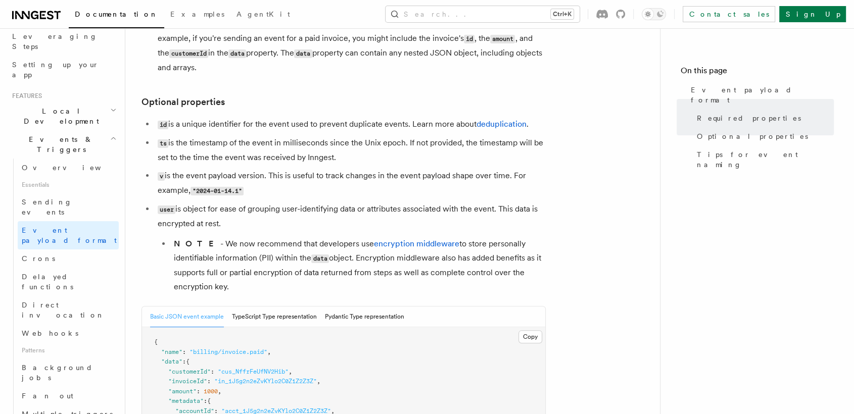
scroll to position [247, 0]
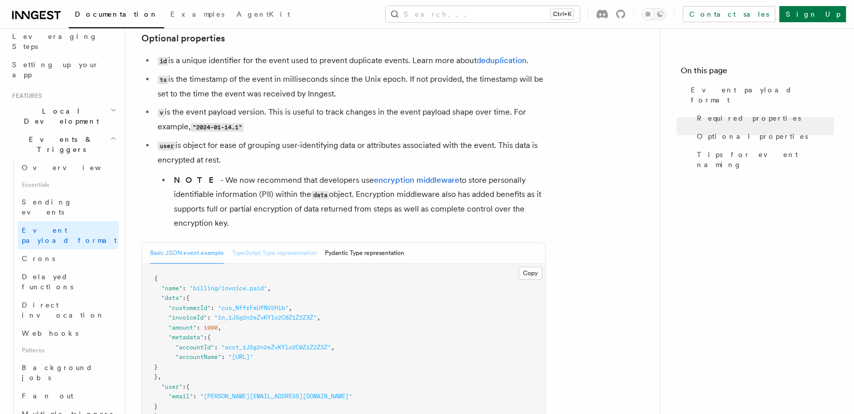
click at [252, 252] on button "TypeScript Type representation" at bounding box center [274, 253] width 85 height 21
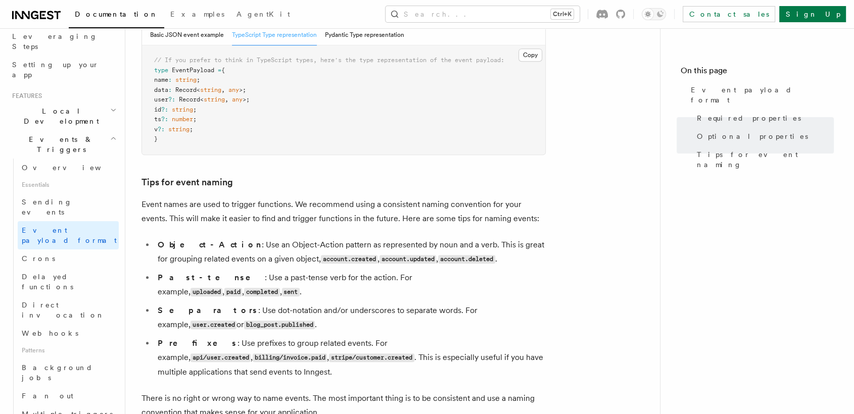
scroll to position [445, 0]
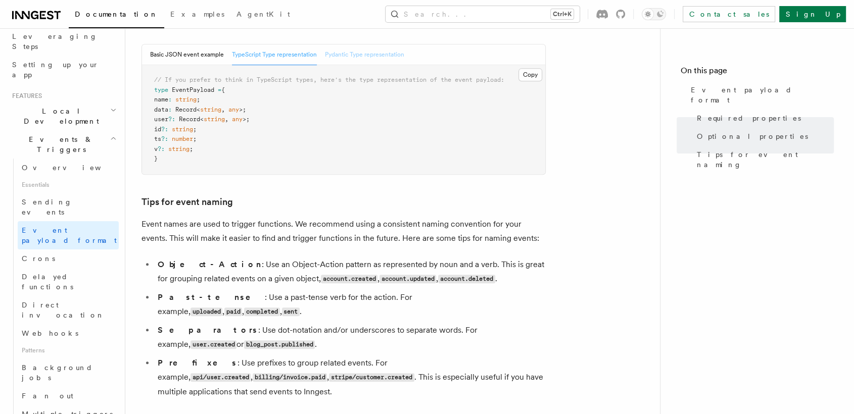
click at [368, 55] on button "Pydantic Type representation" at bounding box center [364, 54] width 79 height 21
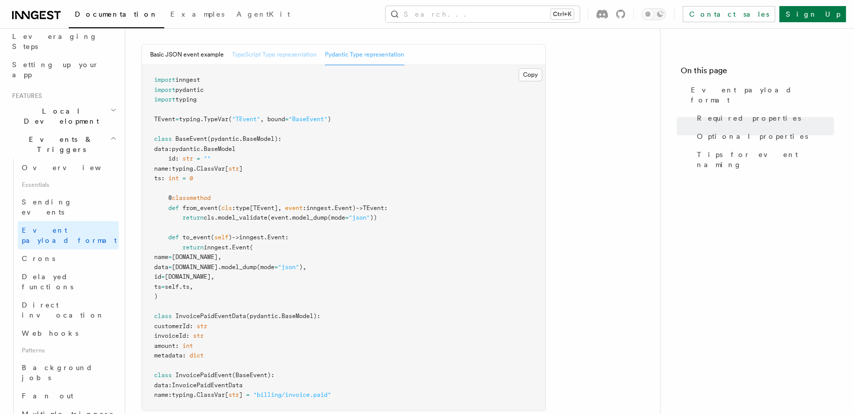
click at [276, 61] on button "TypeScript Type representation" at bounding box center [274, 54] width 85 height 21
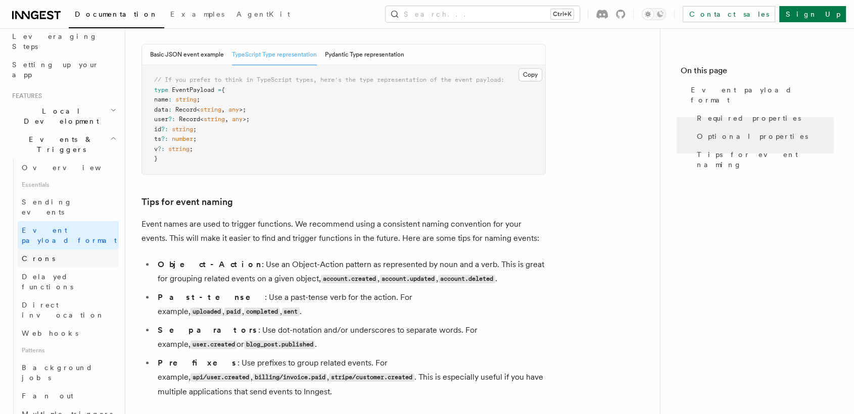
click at [41, 250] on link "Crons" at bounding box center [68, 259] width 101 height 18
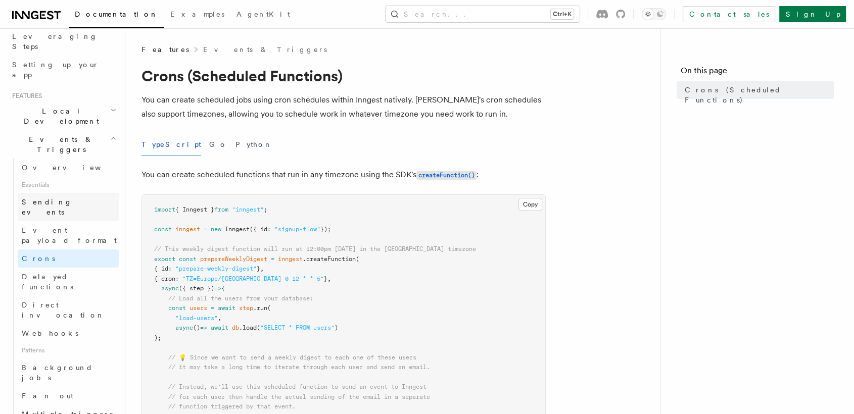
click at [38, 198] on span "Sending events" at bounding box center [47, 207] width 51 height 18
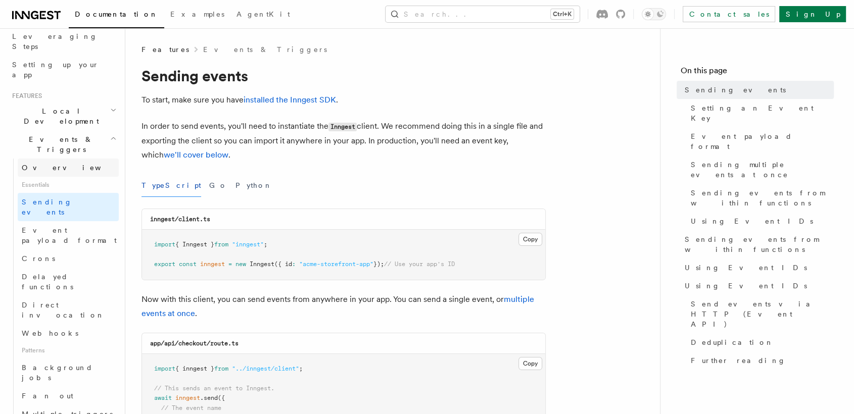
click at [40, 164] on span "Overview" at bounding box center [74, 168] width 104 height 8
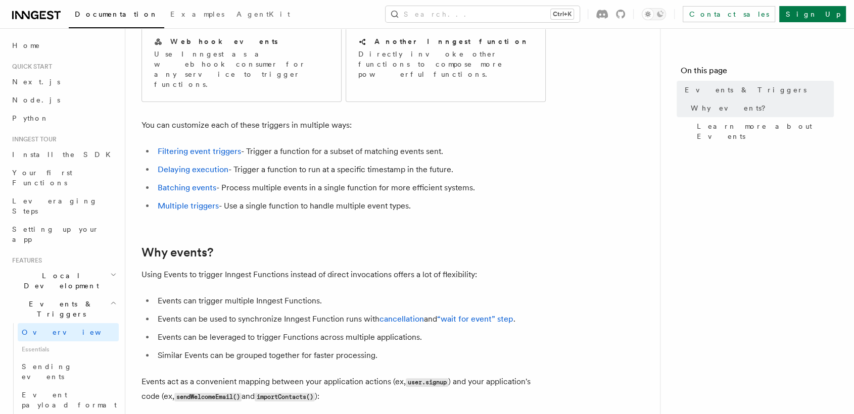
click at [82, 267] on h2 "Local Development" at bounding box center [63, 281] width 111 height 28
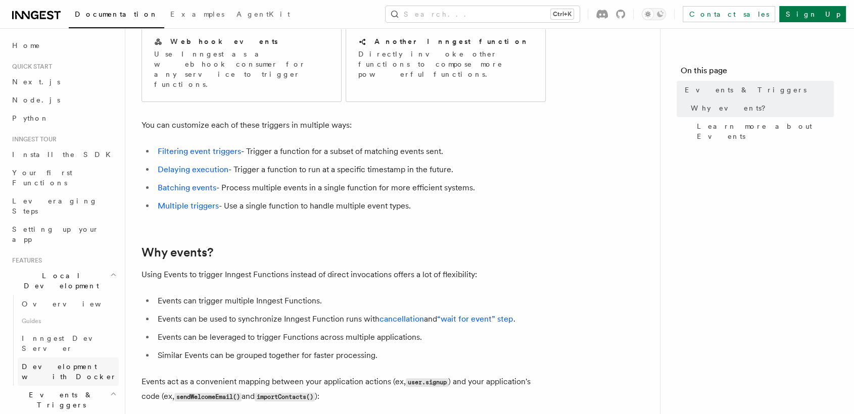
click at [77, 363] on span "Development with Docker" at bounding box center [69, 372] width 95 height 18
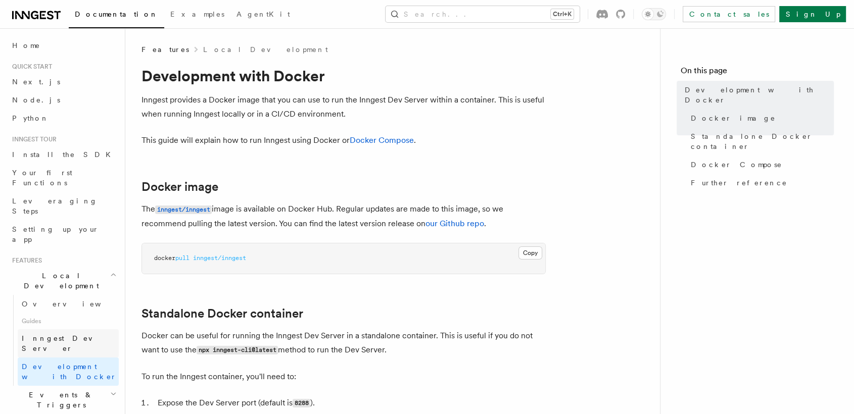
click at [62, 335] on span "Inngest Dev Server" at bounding box center [65, 344] width 86 height 18
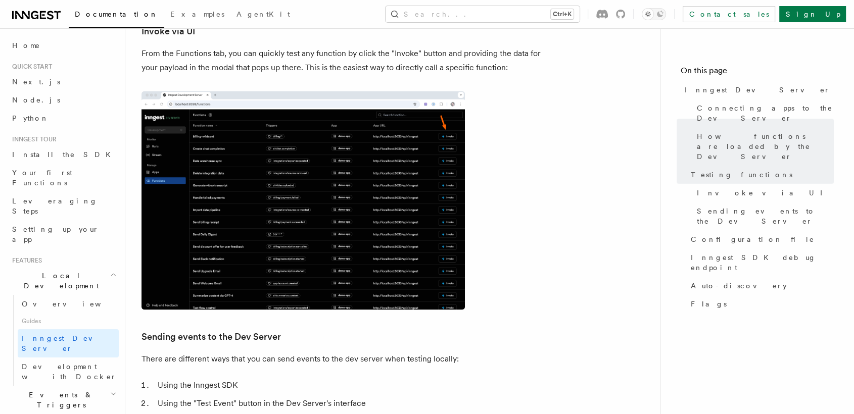
scroll to position [1490, 0]
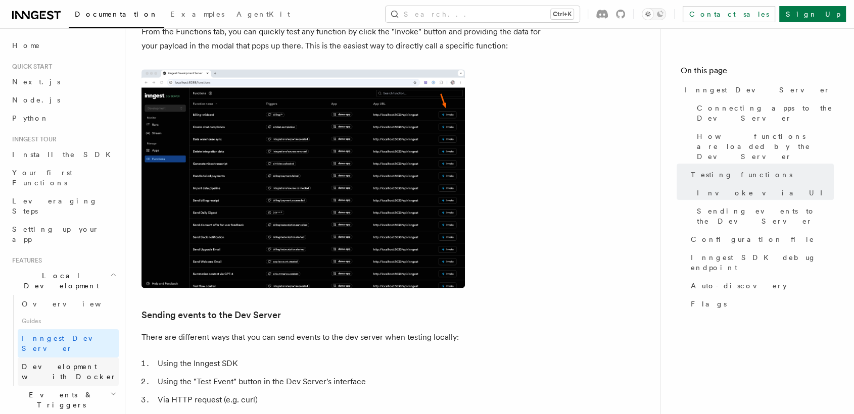
click at [48, 358] on link "Development with Docker" at bounding box center [68, 372] width 101 height 28
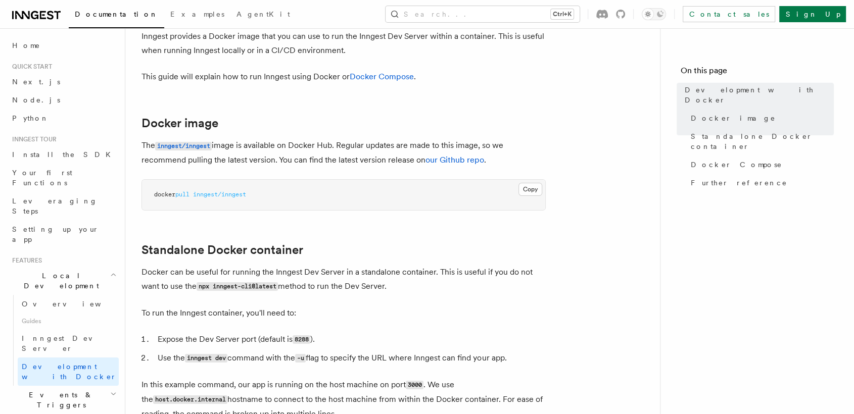
scroll to position [183, 0]
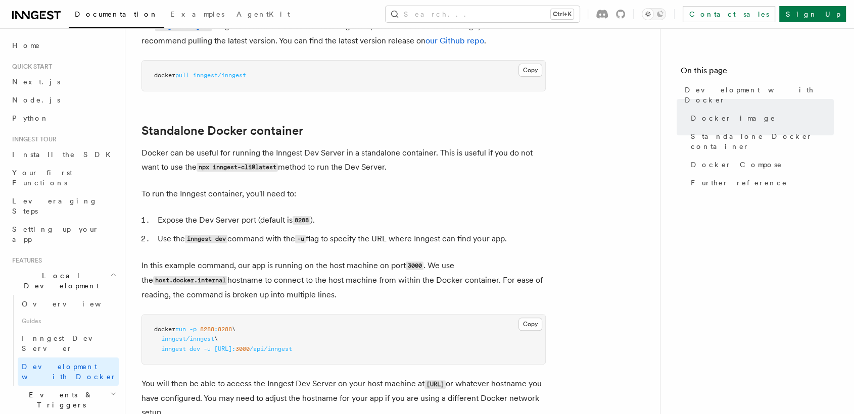
click at [80, 386] on h2 "Events & Triggers" at bounding box center [63, 400] width 111 height 28
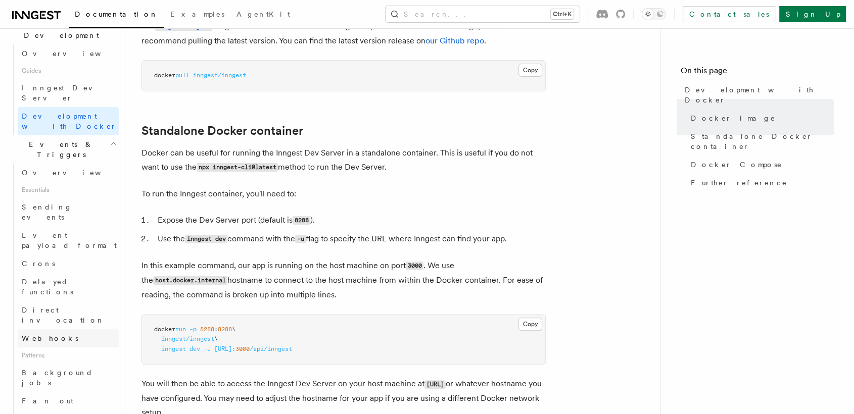
scroll to position [269, 0]
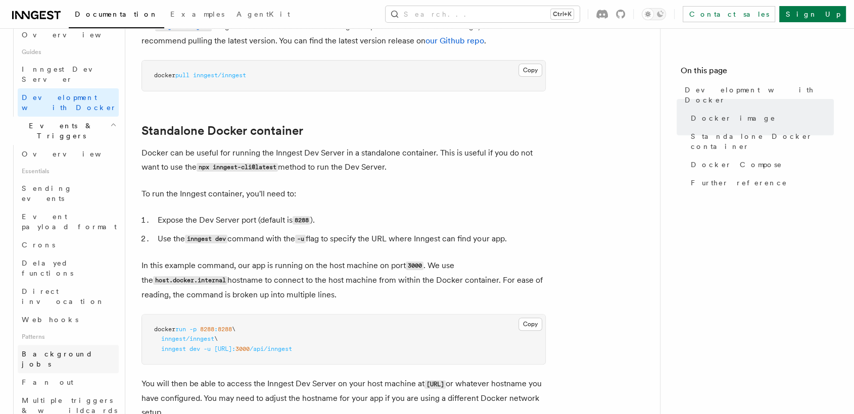
click at [78, 345] on link "Background jobs" at bounding box center [68, 359] width 101 height 28
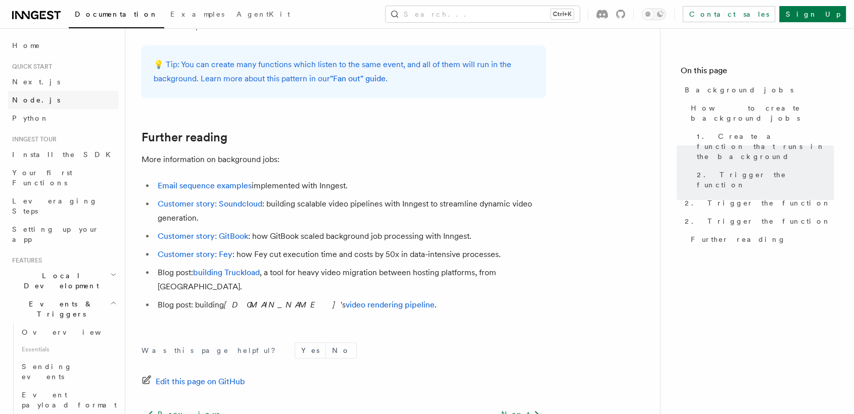
click at [36, 96] on span "Node.js" at bounding box center [36, 100] width 48 height 8
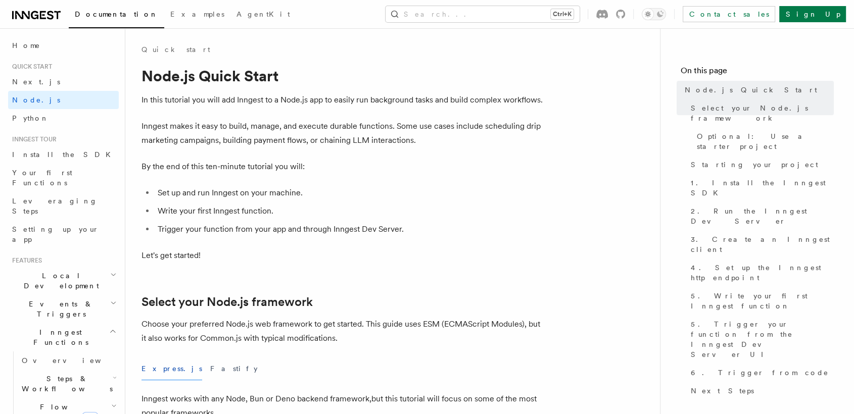
click at [36, 96] on span "Node.js" at bounding box center [36, 100] width 48 height 8
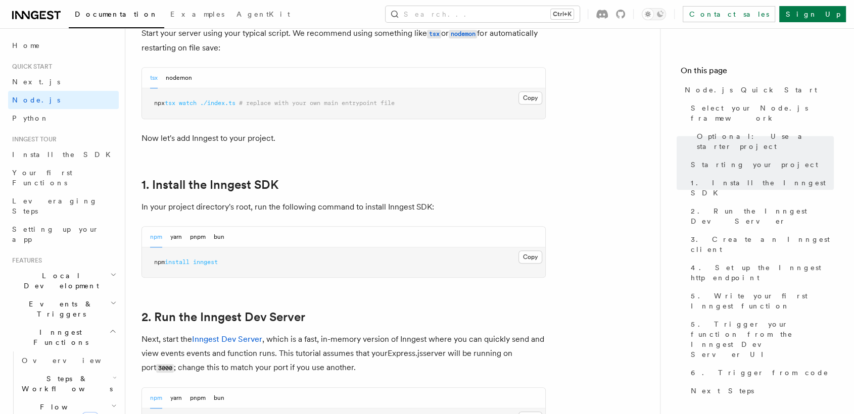
scroll to position [516, 0]
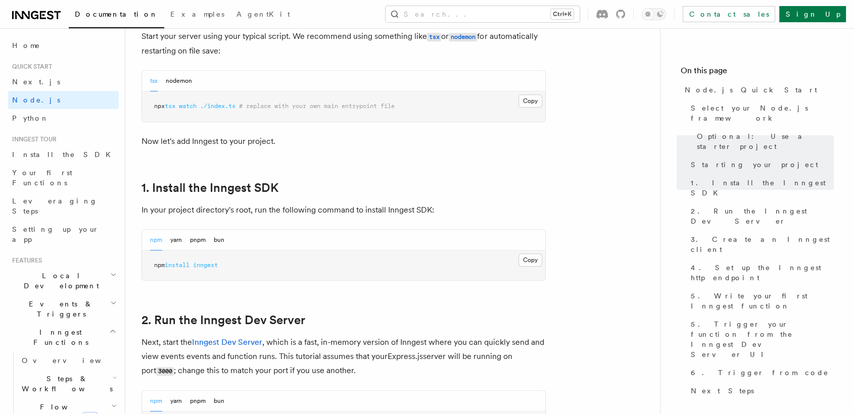
click at [227, 240] on div "npm yarn pnpm bun" at bounding box center [343, 240] width 403 height 21
click at [218, 240] on button "bun" at bounding box center [219, 240] width 11 height 21
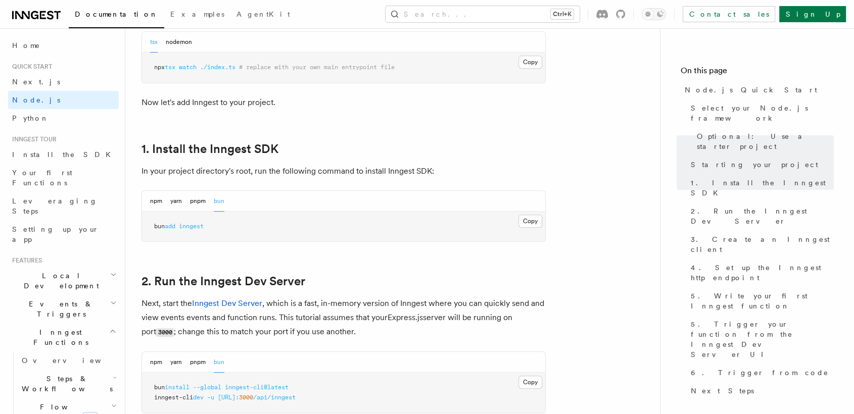
scroll to position [580, 0]
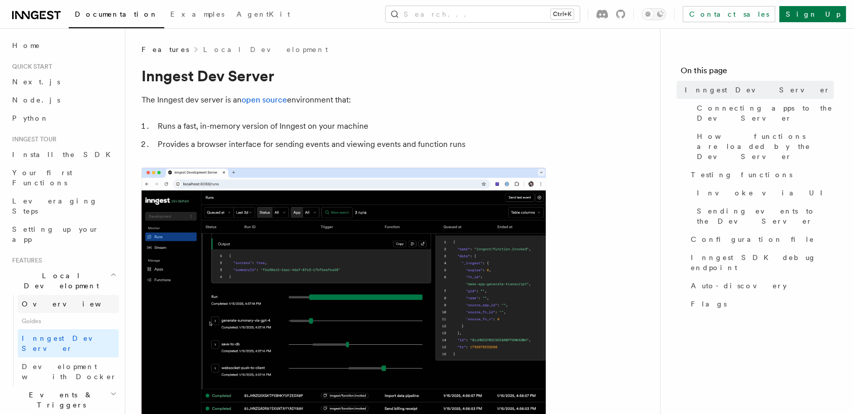
click at [67, 295] on link "Overview" at bounding box center [68, 304] width 101 height 18
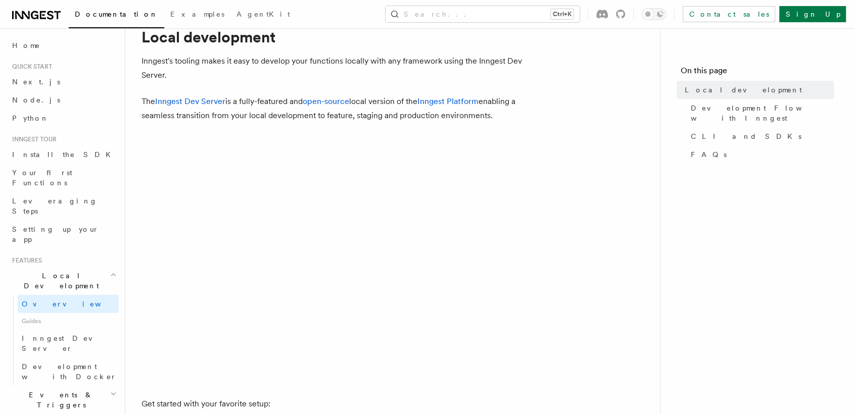
scroll to position [44, 0]
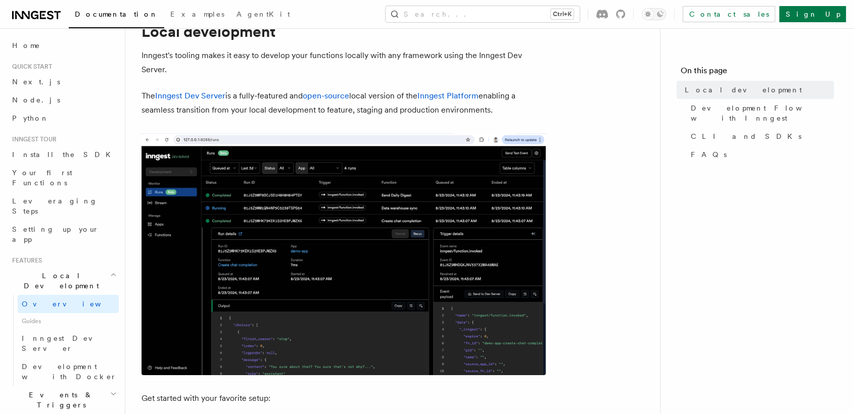
click at [282, 274] on img at bounding box center [343, 254] width 404 height 242
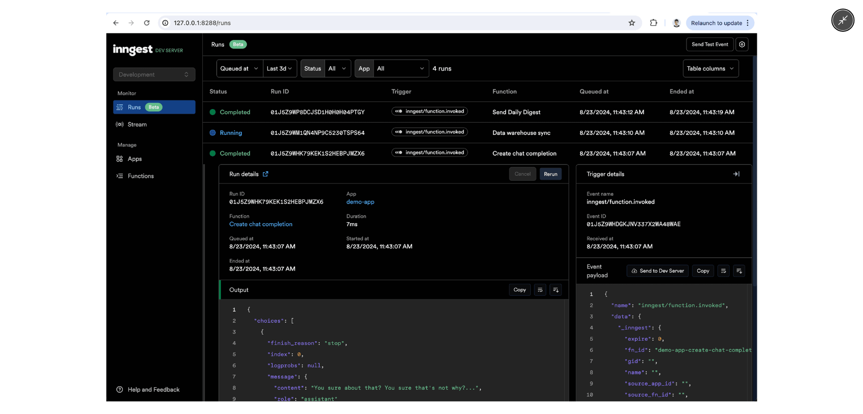
click at [92, 241] on div at bounding box center [431, 207] width 863 height 414
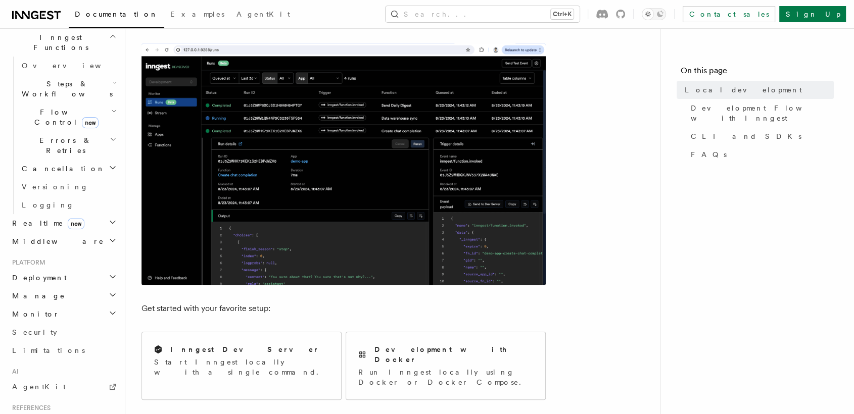
scroll to position [370, 0]
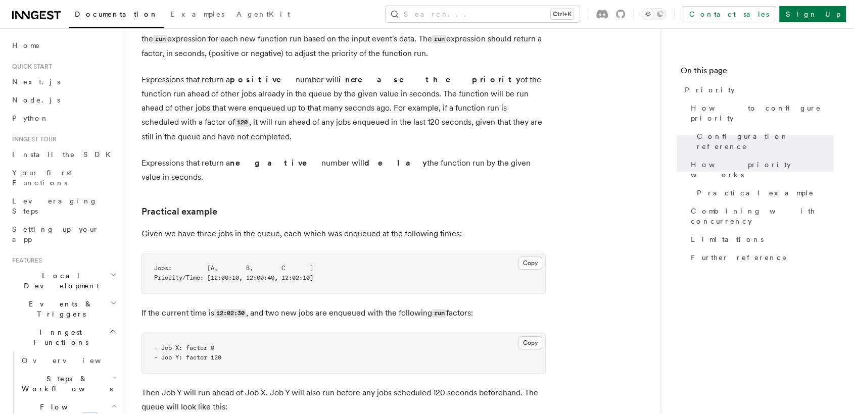
scroll to position [165, 0]
